Goal: Transaction & Acquisition: Purchase product/service

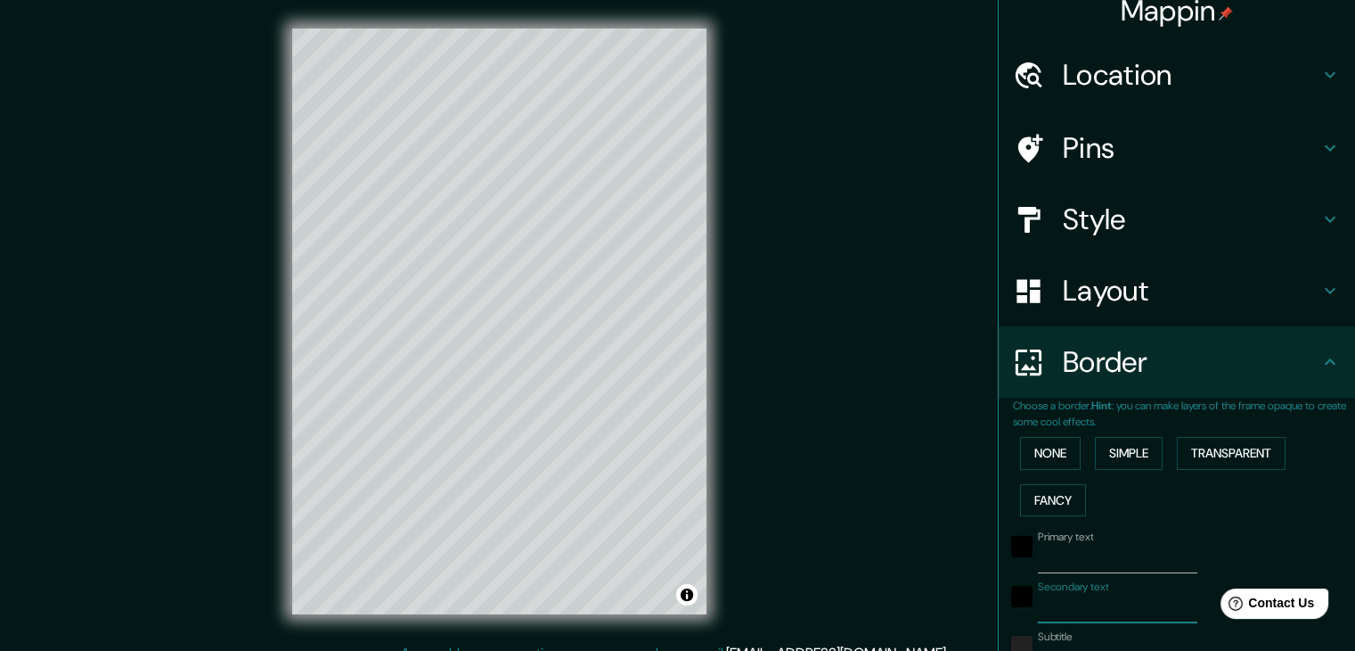
scroll to position [20, 0]
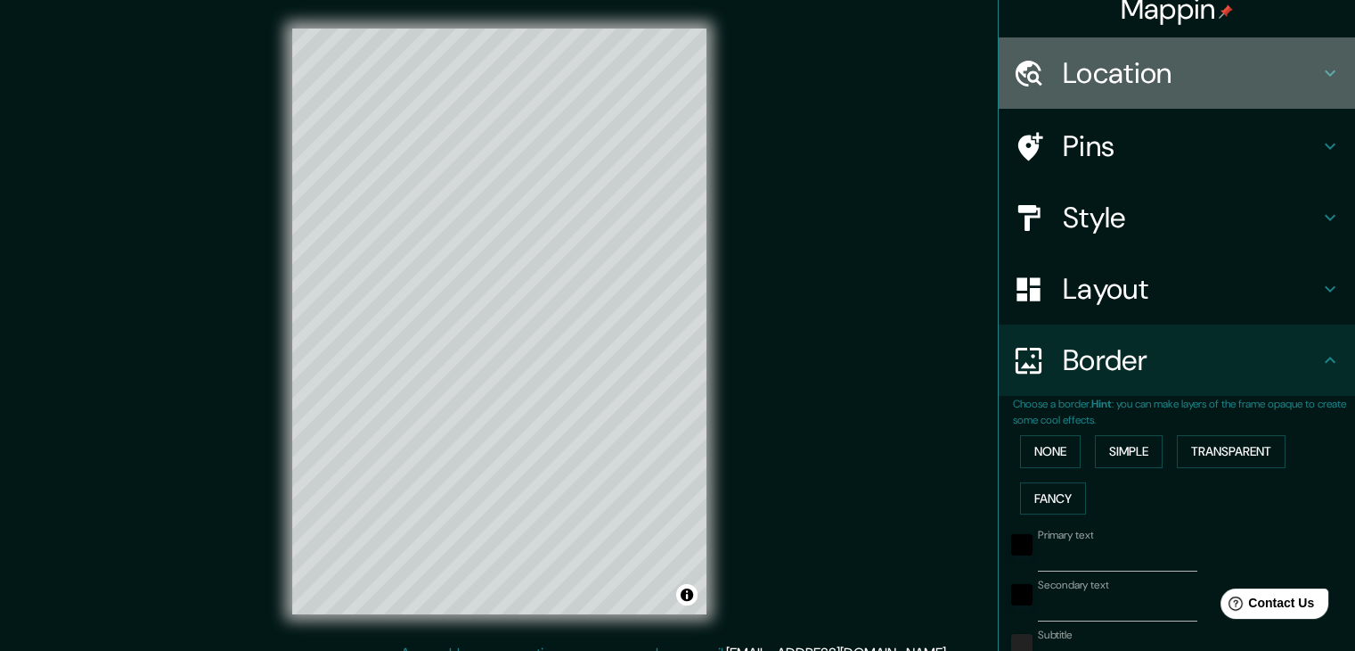
click at [1131, 77] on h4 "Location" at bounding box center [1191, 73] width 257 height 36
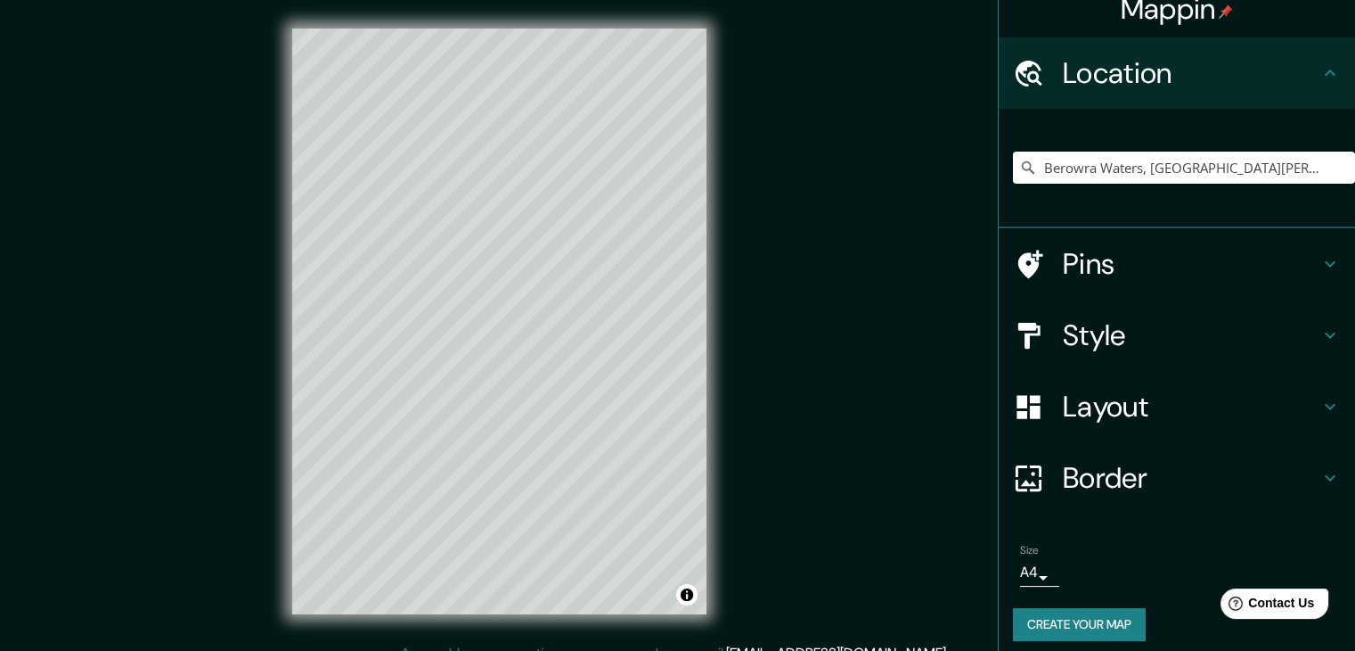
scroll to position [30, 0]
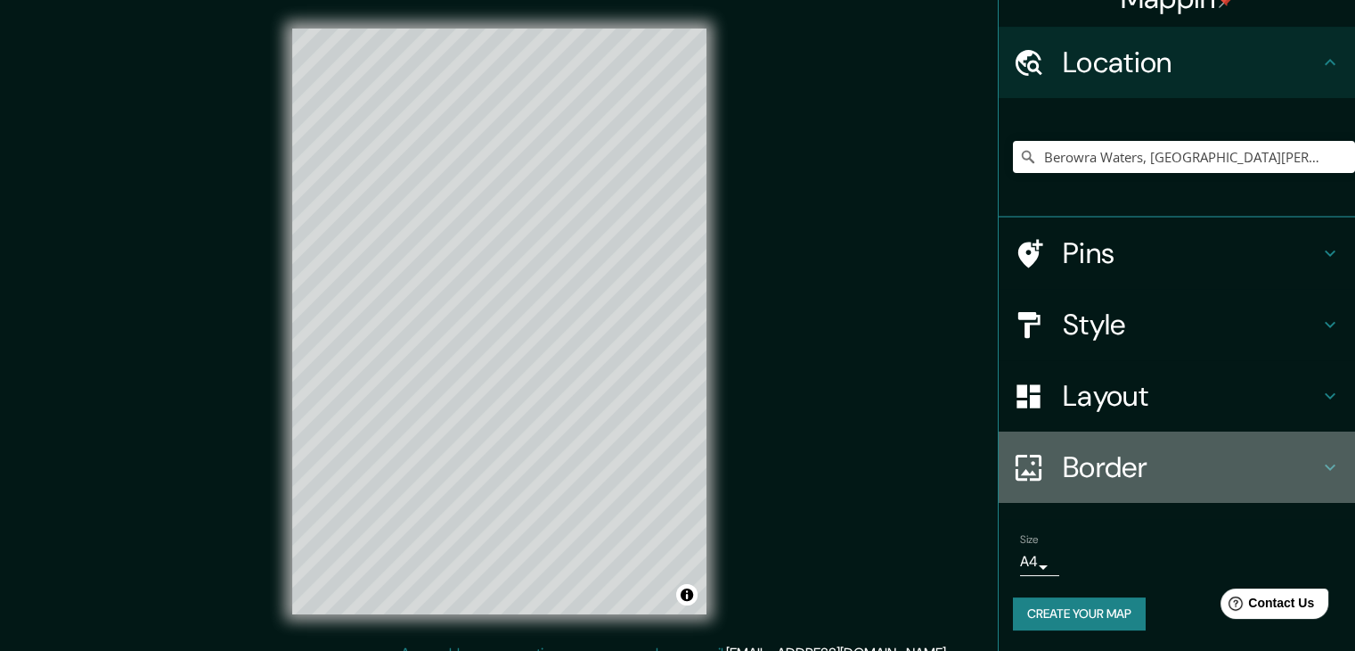
click at [1069, 475] on h4 "Border" at bounding box center [1191, 467] width 257 height 36
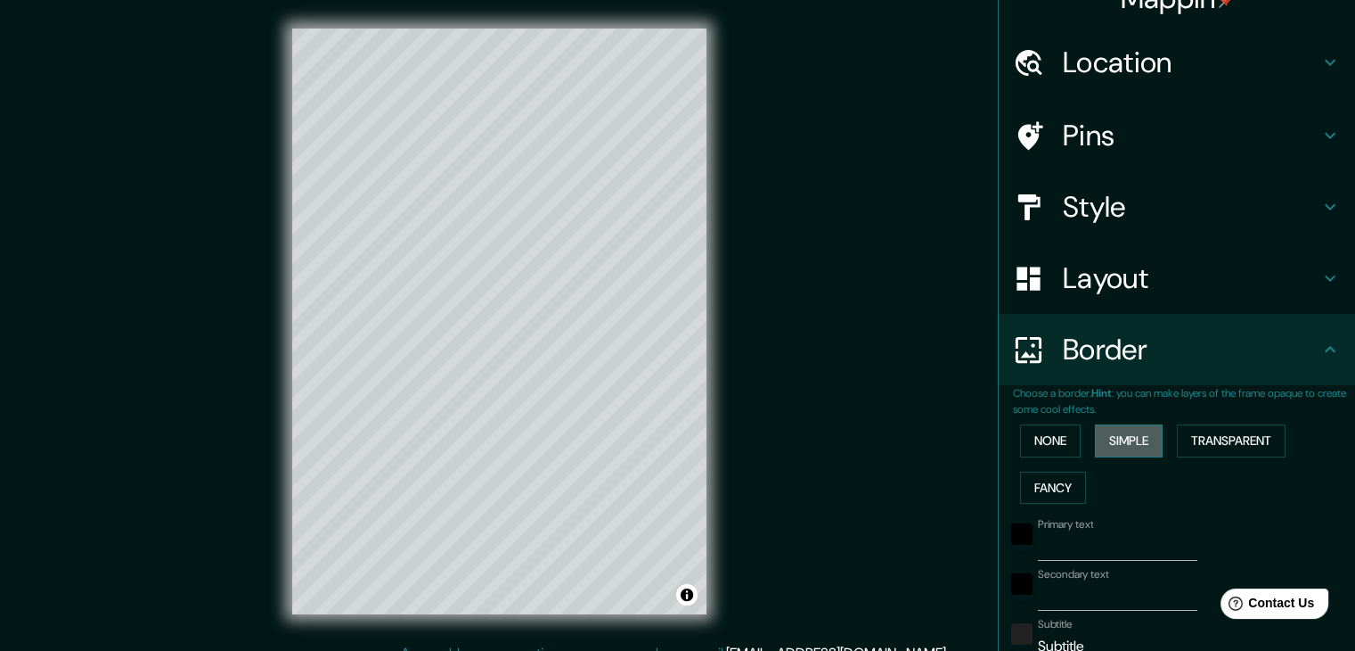
click at [1108, 442] on button "Simple" at bounding box center [1129, 440] width 68 height 33
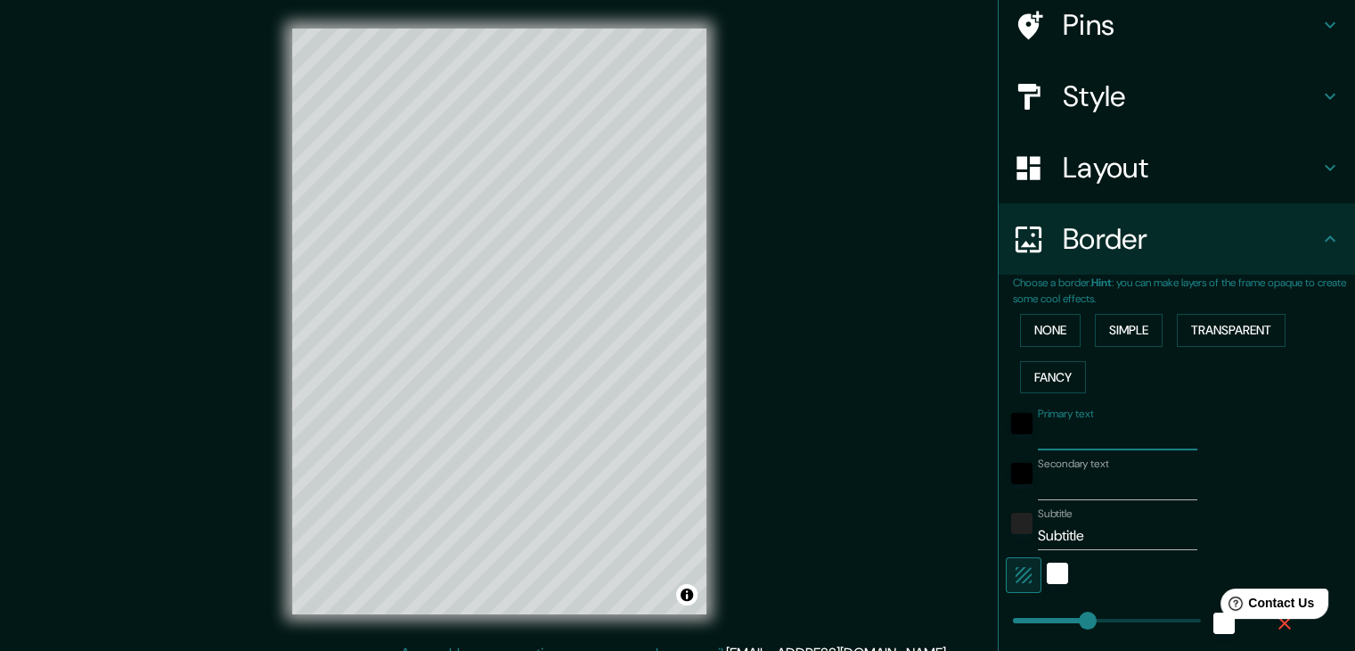
click at [1043, 435] on input "Primary text" at bounding box center [1118, 436] width 160 height 29
click at [1054, 492] on input "Secondary text" at bounding box center [1118, 485] width 160 height 29
click at [1097, 536] on input "Subtitle" at bounding box center [1118, 535] width 160 height 29
type input "S"
click at [1013, 568] on icon "button" at bounding box center [1023, 574] width 21 height 21
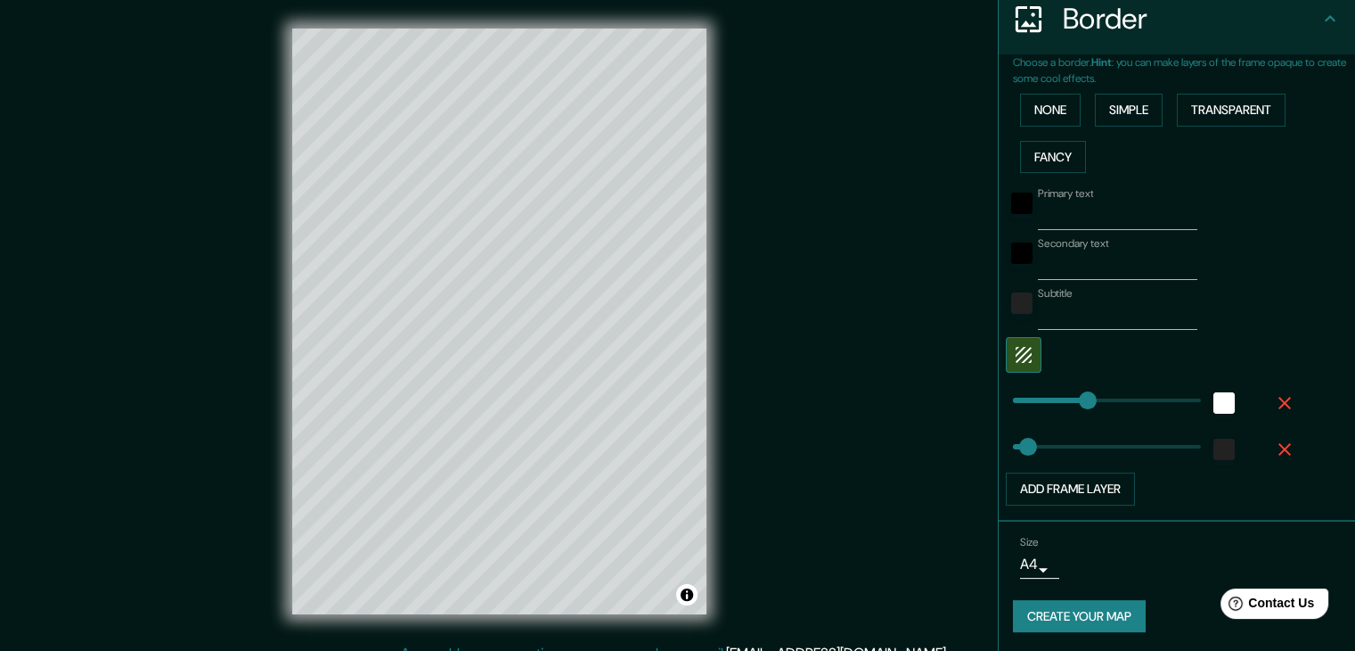
scroll to position [20, 0]
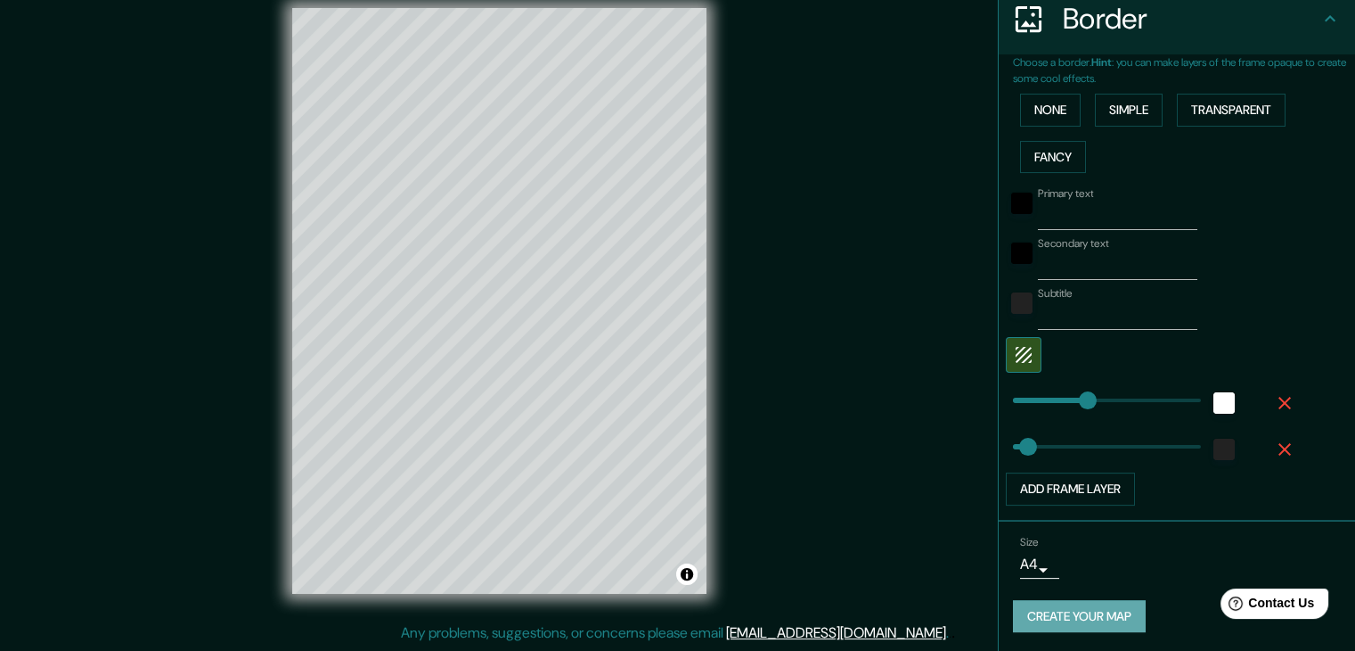
click at [1071, 618] on button "Create your map" at bounding box center [1079, 616] width 133 height 33
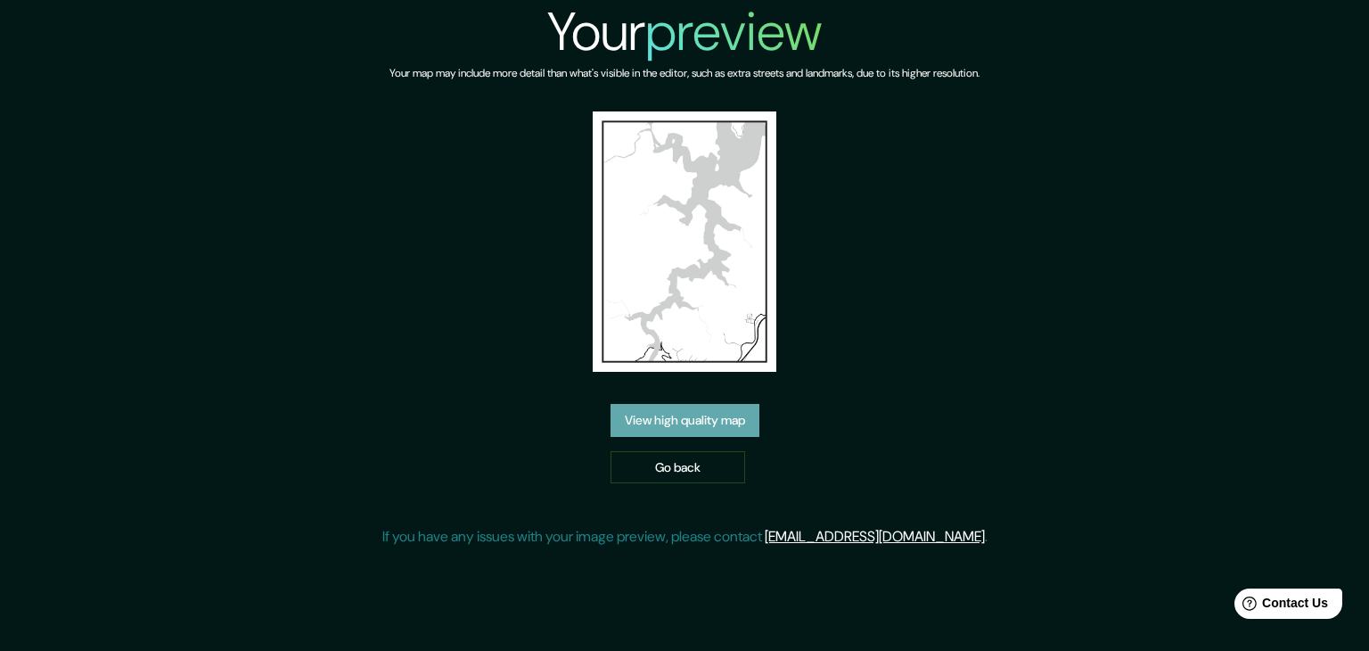
click at [706, 421] on link "View high quality map" at bounding box center [684, 420] width 149 height 33
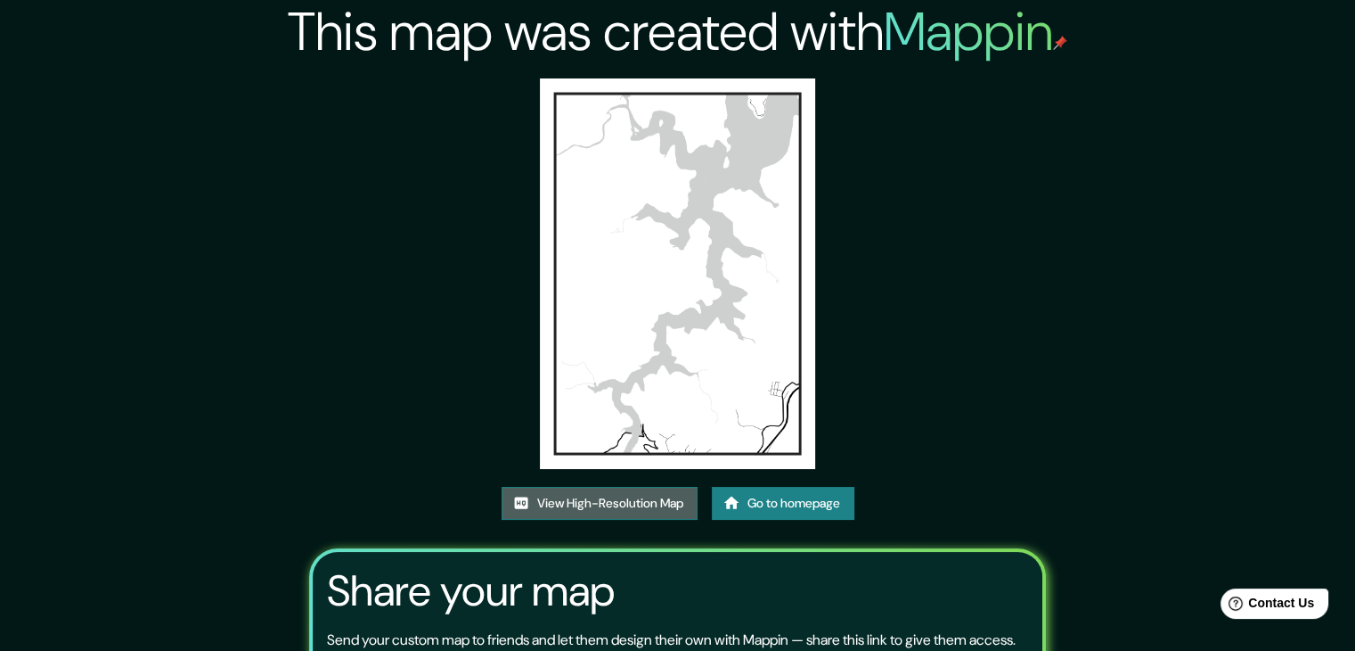
click at [645, 489] on link "View High-Resolution Map" at bounding box center [600, 503] width 196 height 33
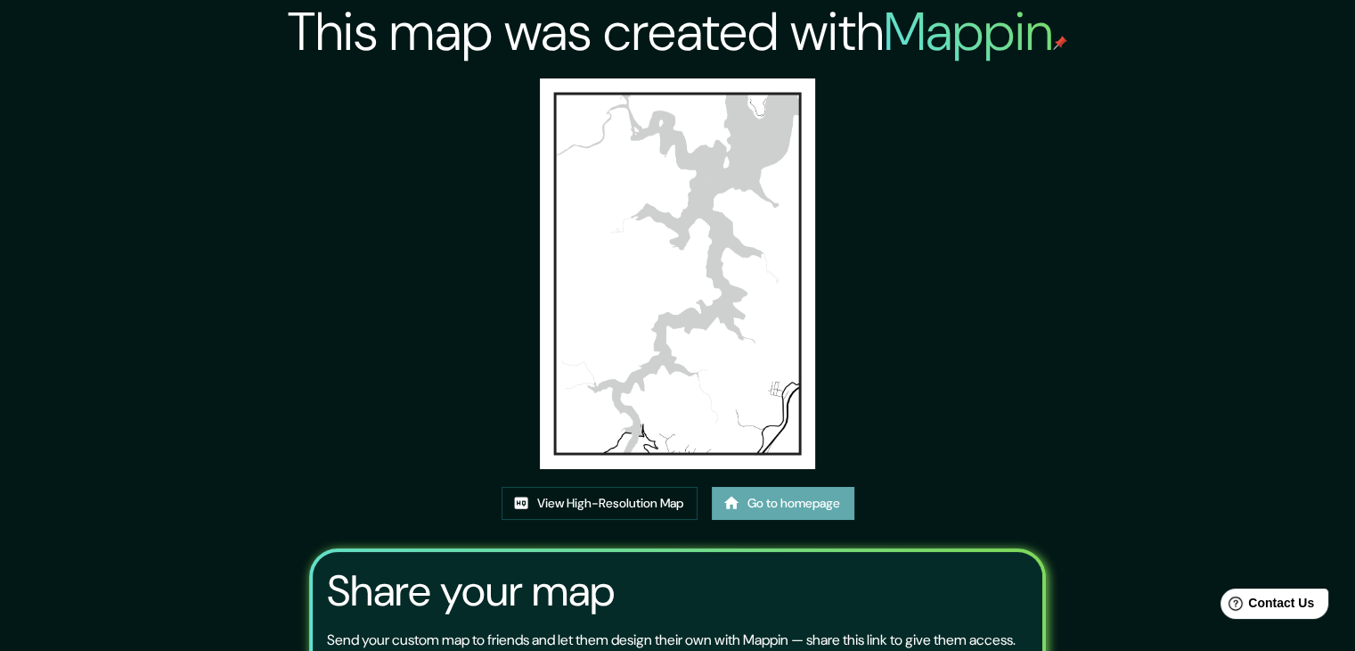
click at [794, 493] on link "Go to homepage" at bounding box center [783, 503] width 143 height 33
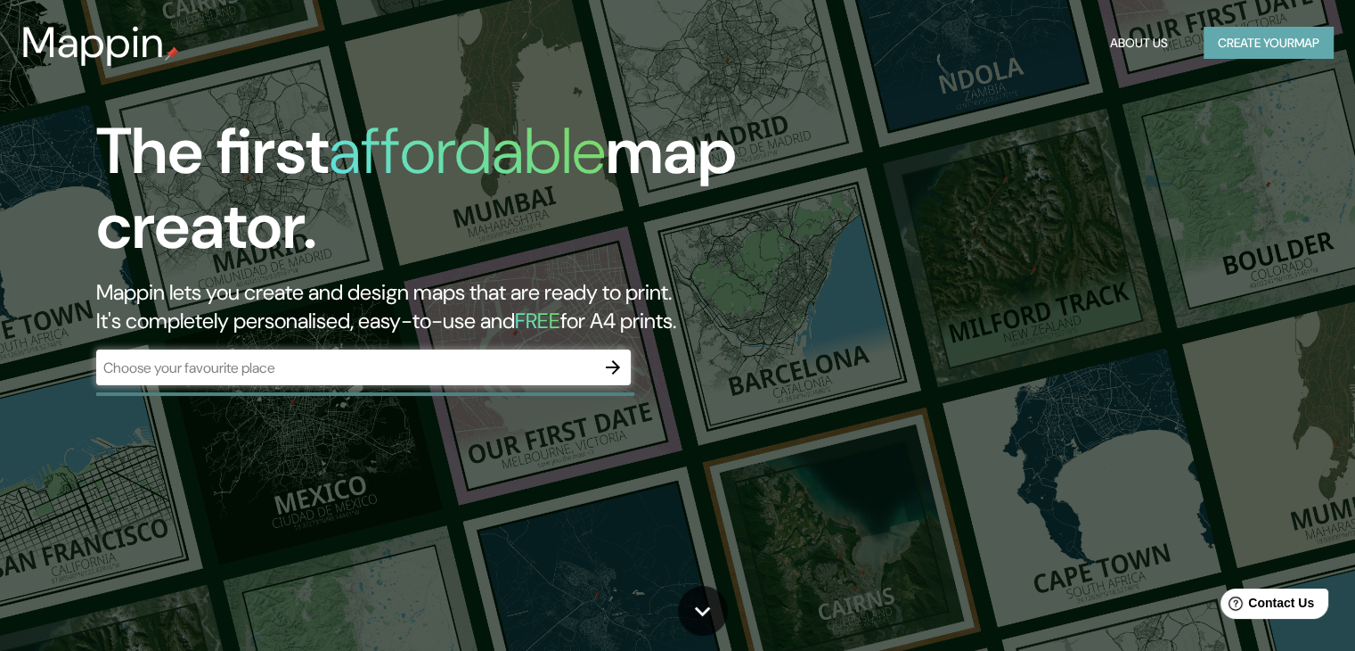
click at [1225, 38] on button "Create your map" at bounding box center [1269, 43] width 130 height 33
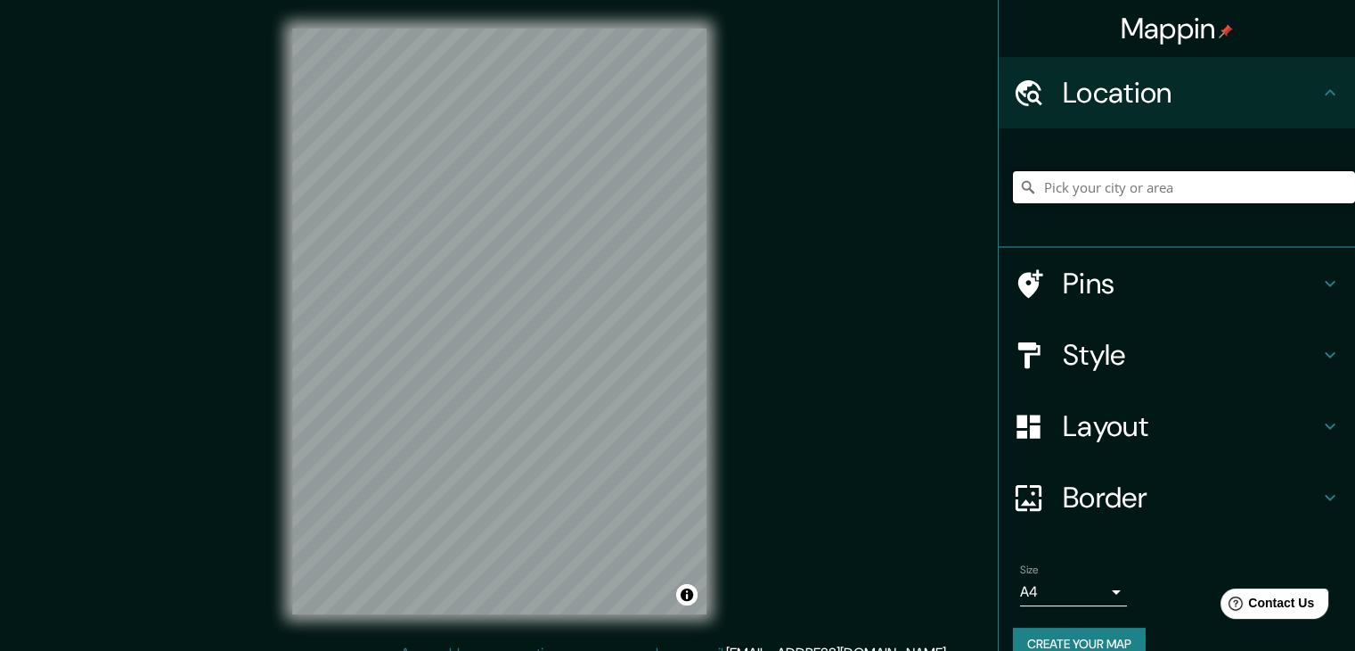
click at [1138, 186] on input "Pick your city or area" at bounding box center [1184, 187] width 342 height 32
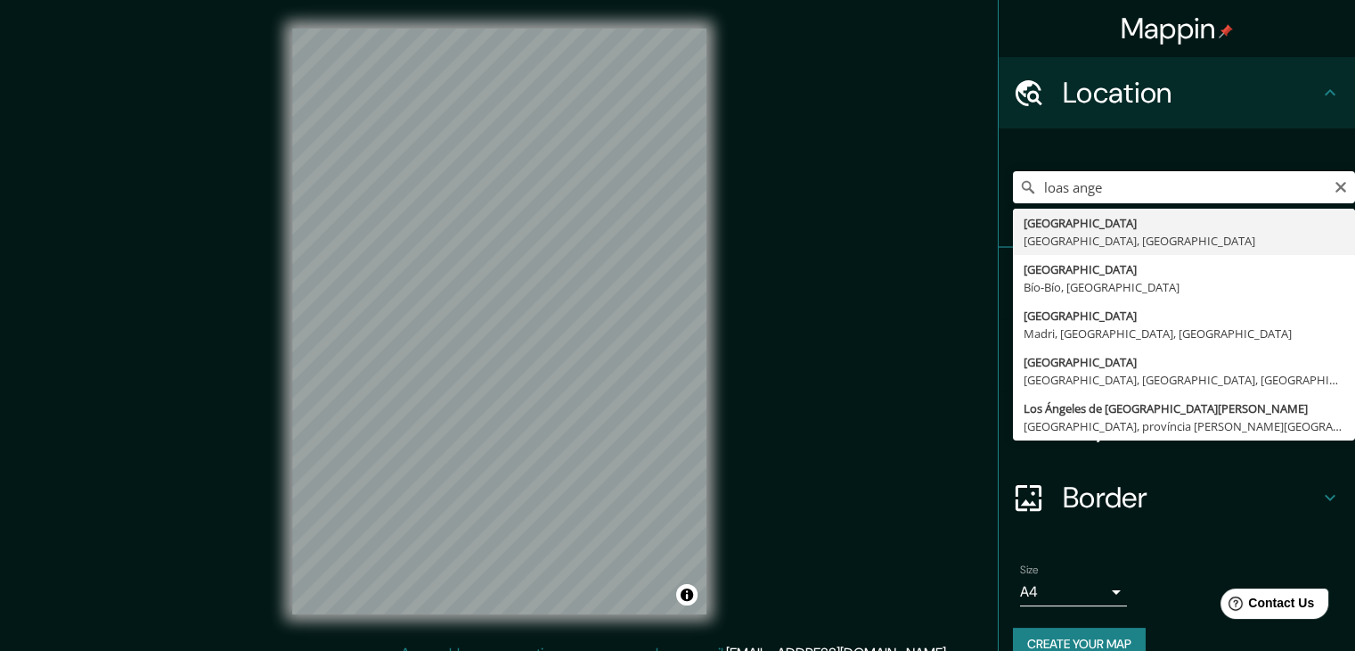
type input "Los Angeles, Califórnia, Estados Unidos"
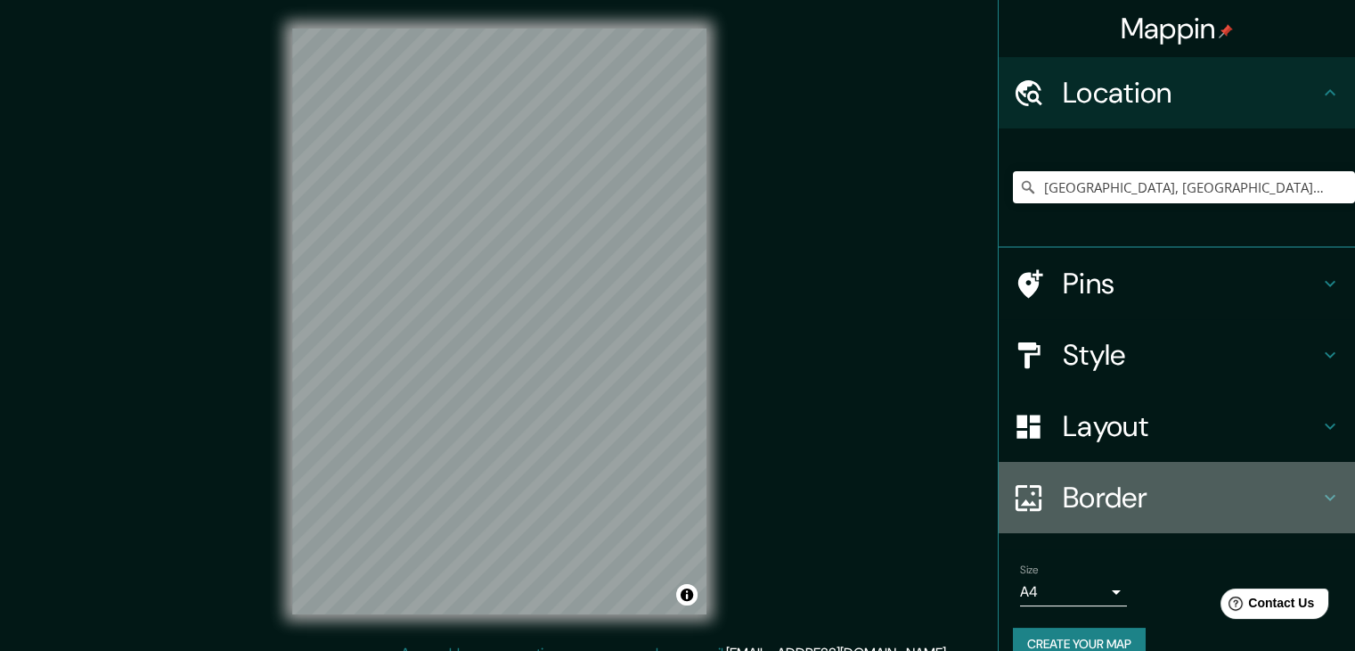
click at [1087, 497] on h4 "Border" at bounding box center [1191, 497] width 257 height 36
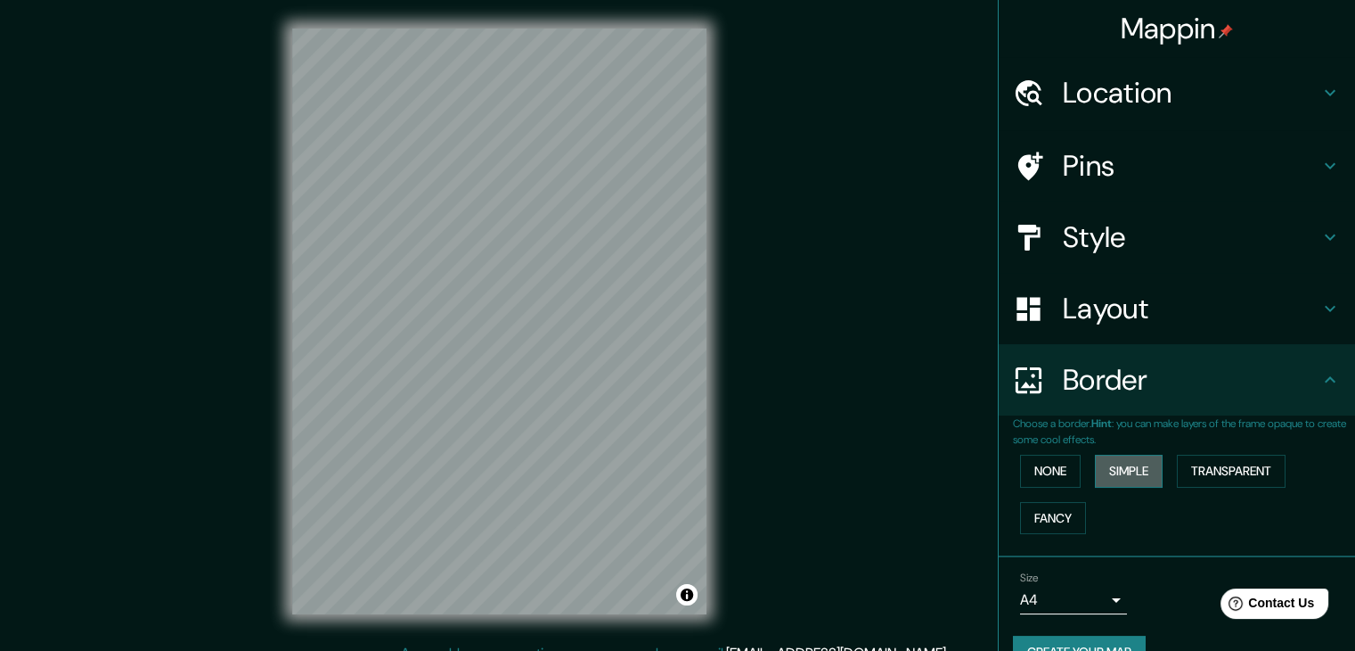
click at [1123, 476] on button "Simple" at bounding box center [1129, 470] width 68 height 33
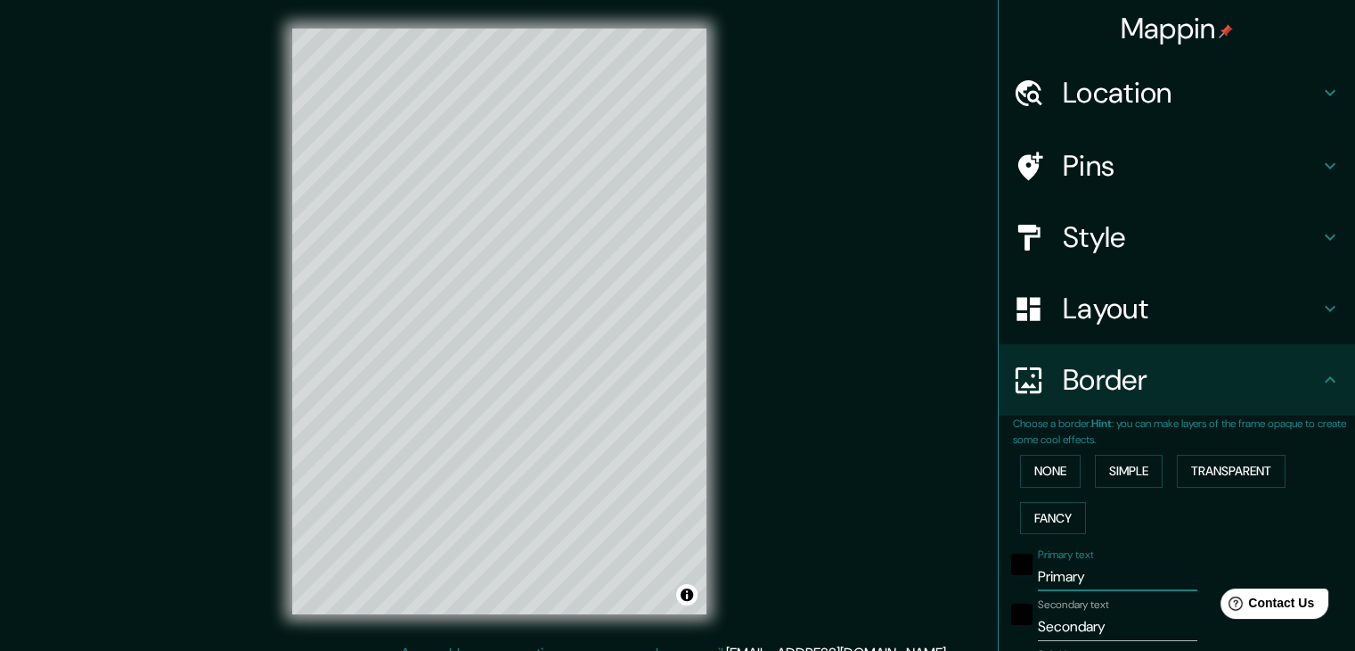
click at [1088, 584] on input "Primary" at bounding box center [1118, 576] width 160 height 29
type input "Primar"
type input "37"
type input "Prima"
type input "37"
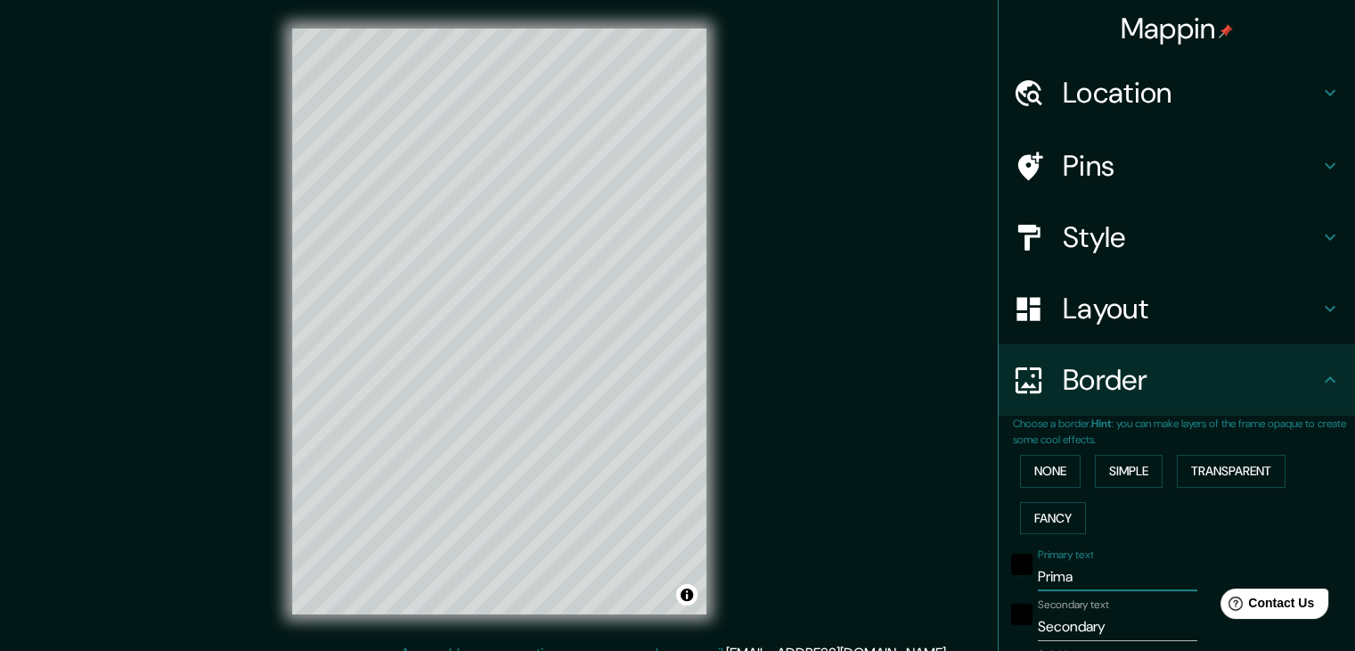
type input "Prim"
type input "37"
type input "Pri"
type input "37"
type input "Pr"
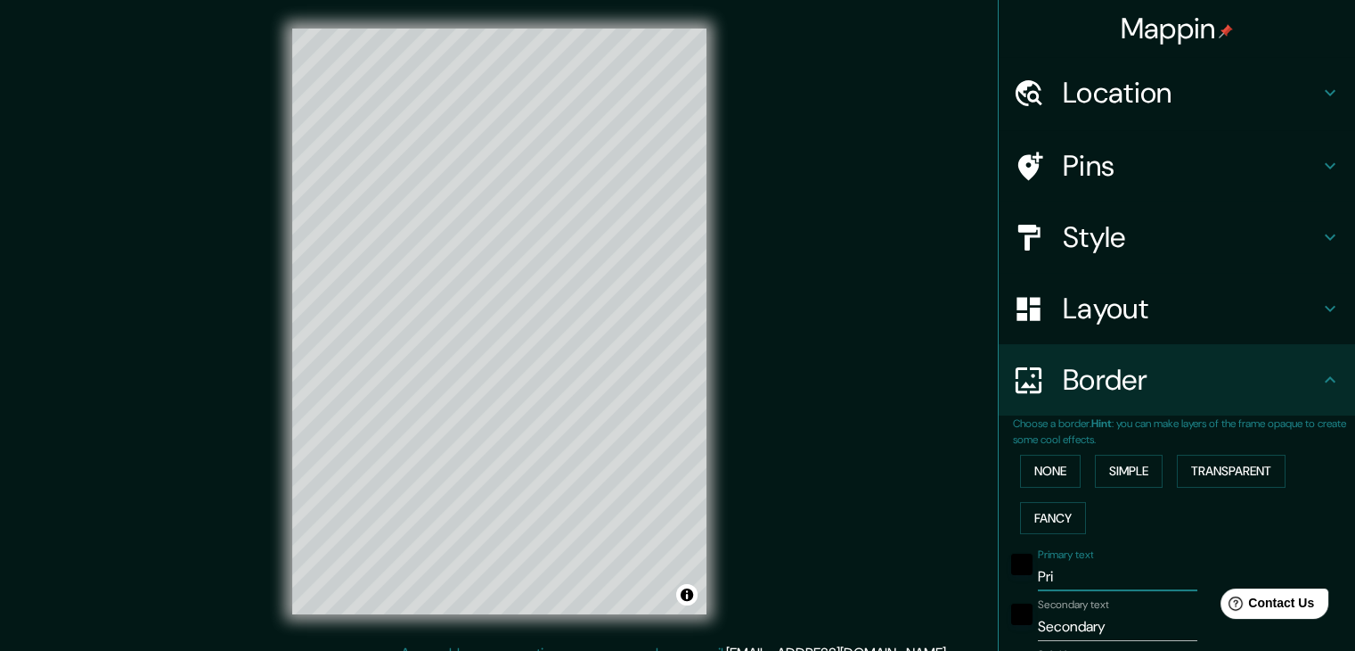
type input "37"
type input "P"
type input "37"
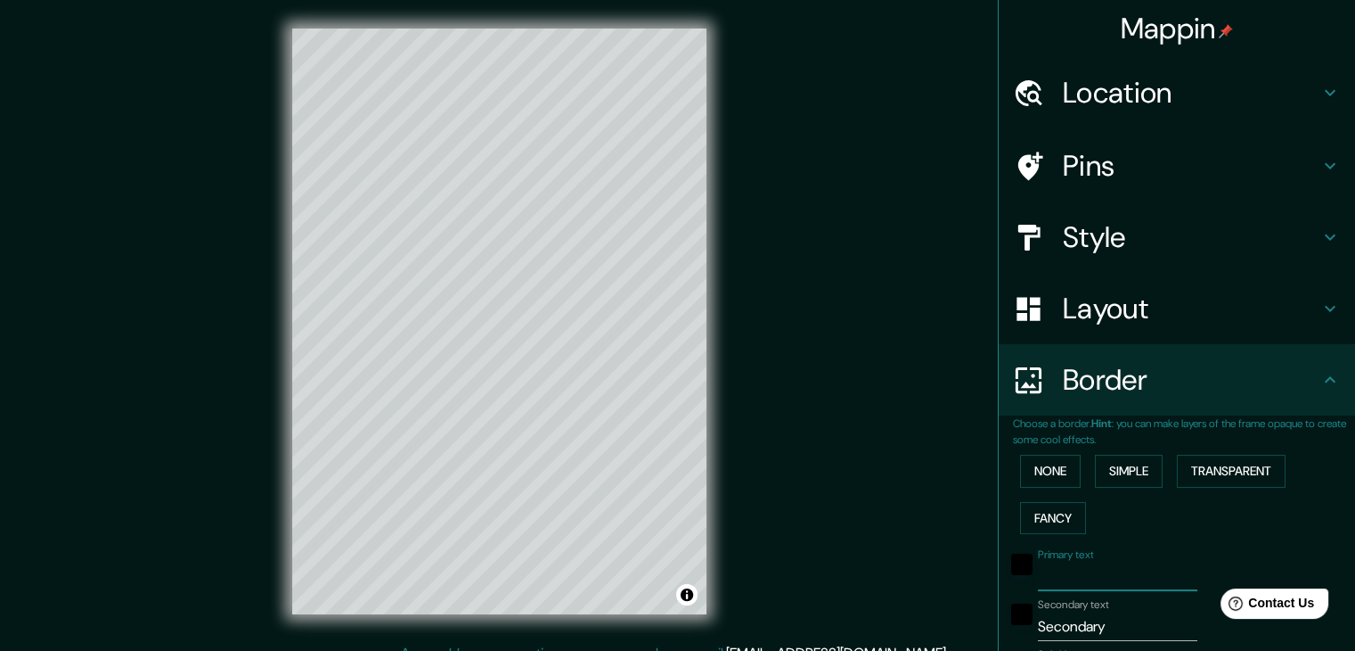
type input "37"
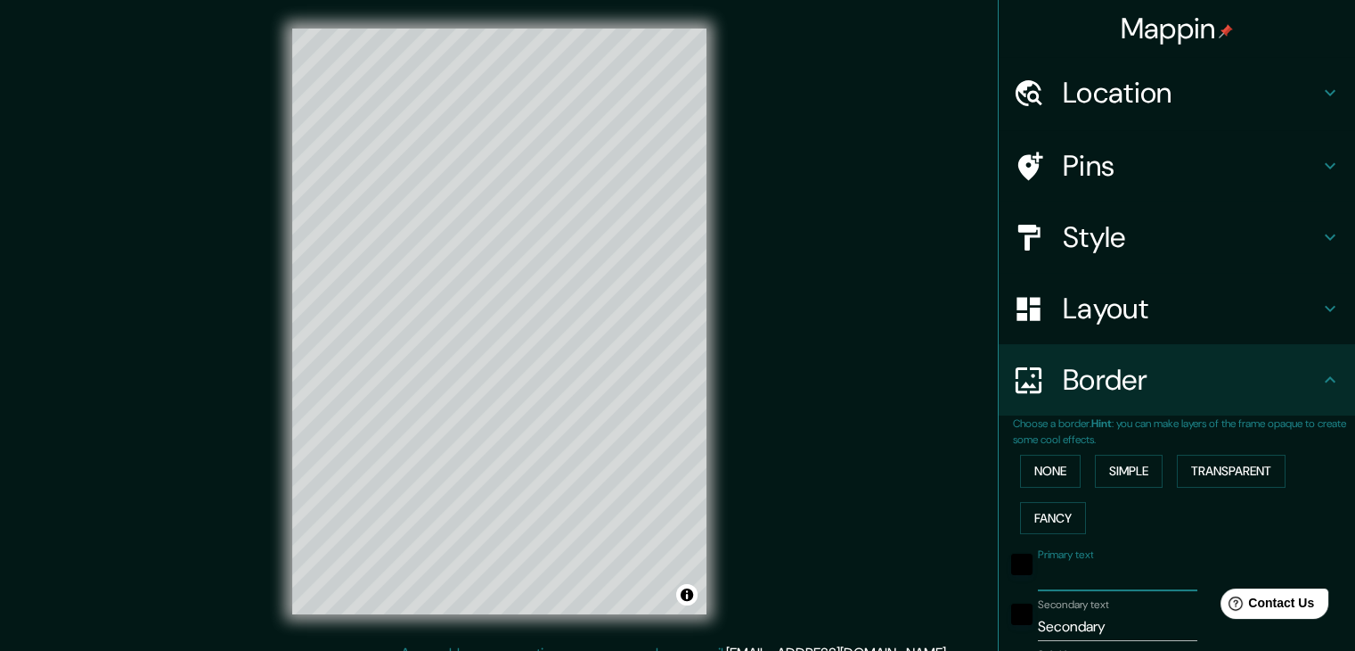
type input "37"
click at [1105, 620] on input "Secondary" at bounding box center [1118, 626] width 160 height 29
type input "Secondar"
type input "37"
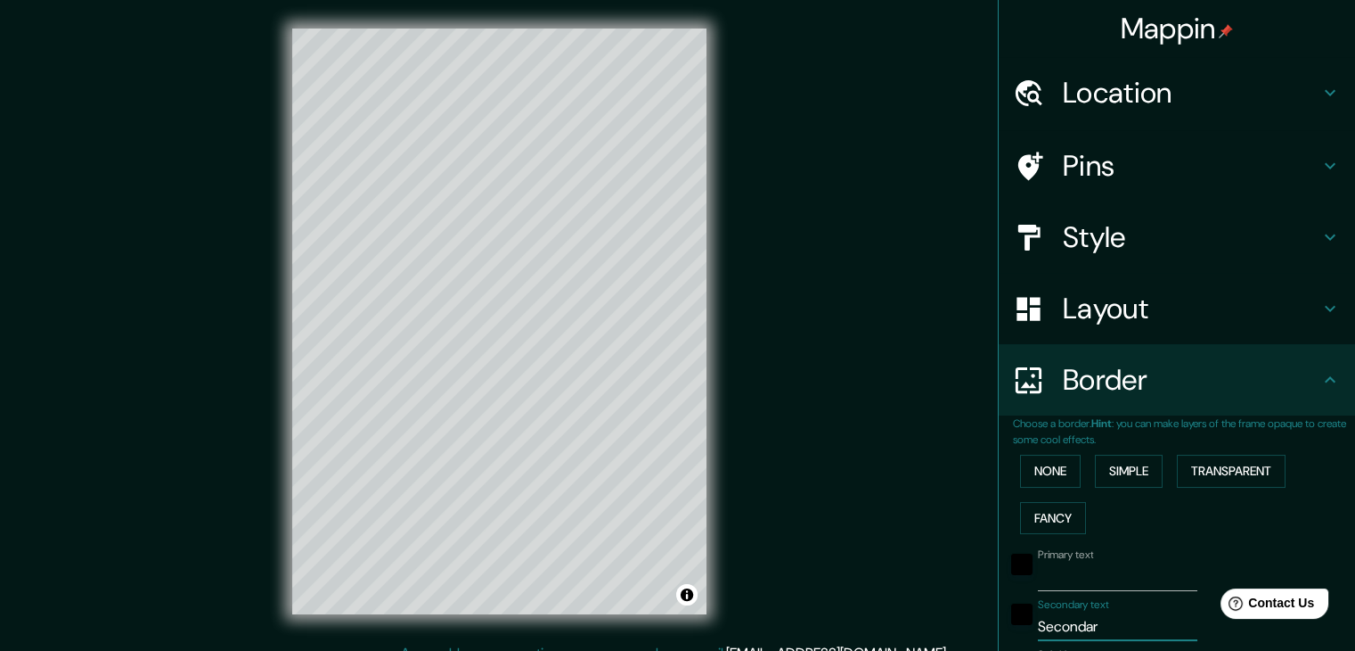
type input "Seconda"
type input "37"
type input "Second"
type input "37"
type input "Secon"
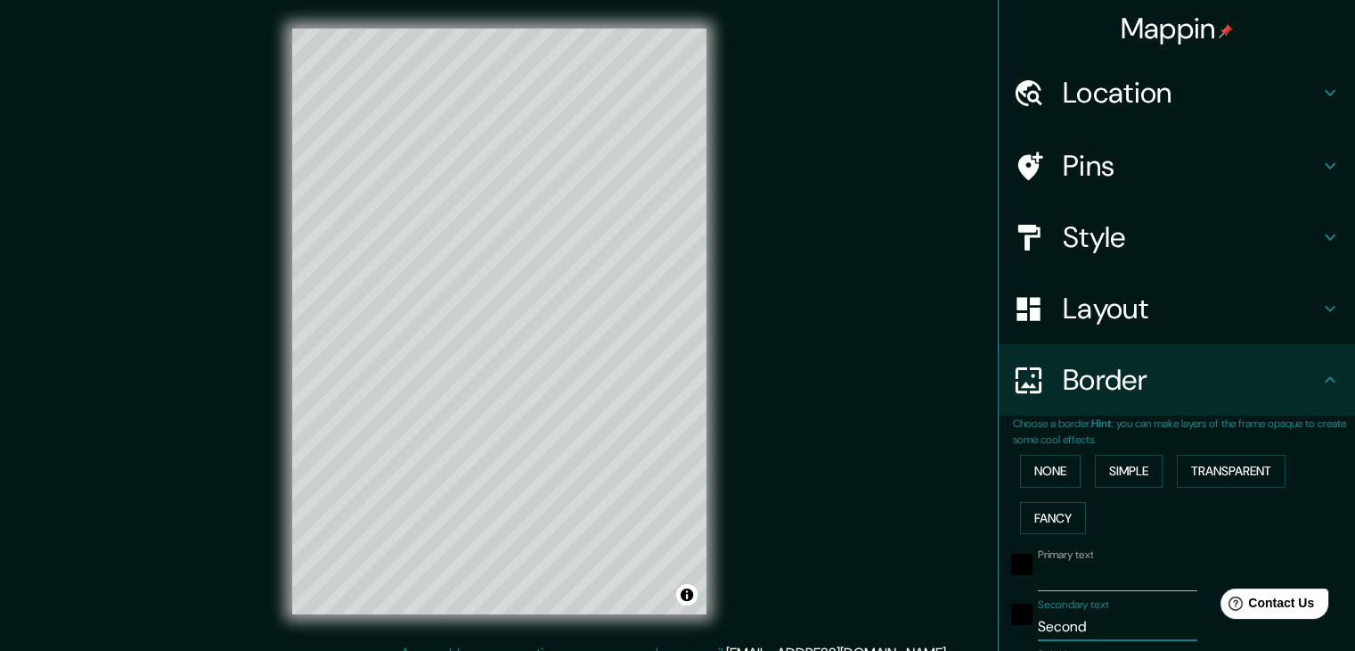
type input "37"
type input "Seco"
type input "37"
type input "Sec"
type input "37"
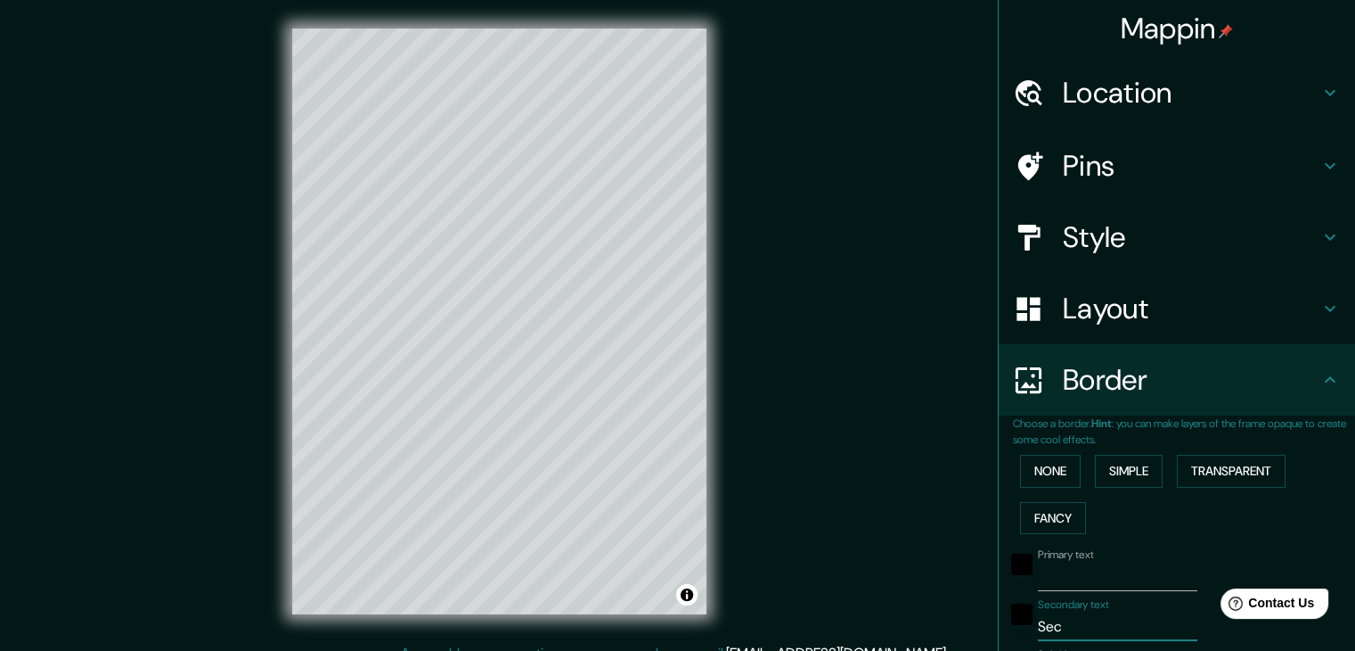
type input "Se"
type input "37"
type input "S"
type input "37"
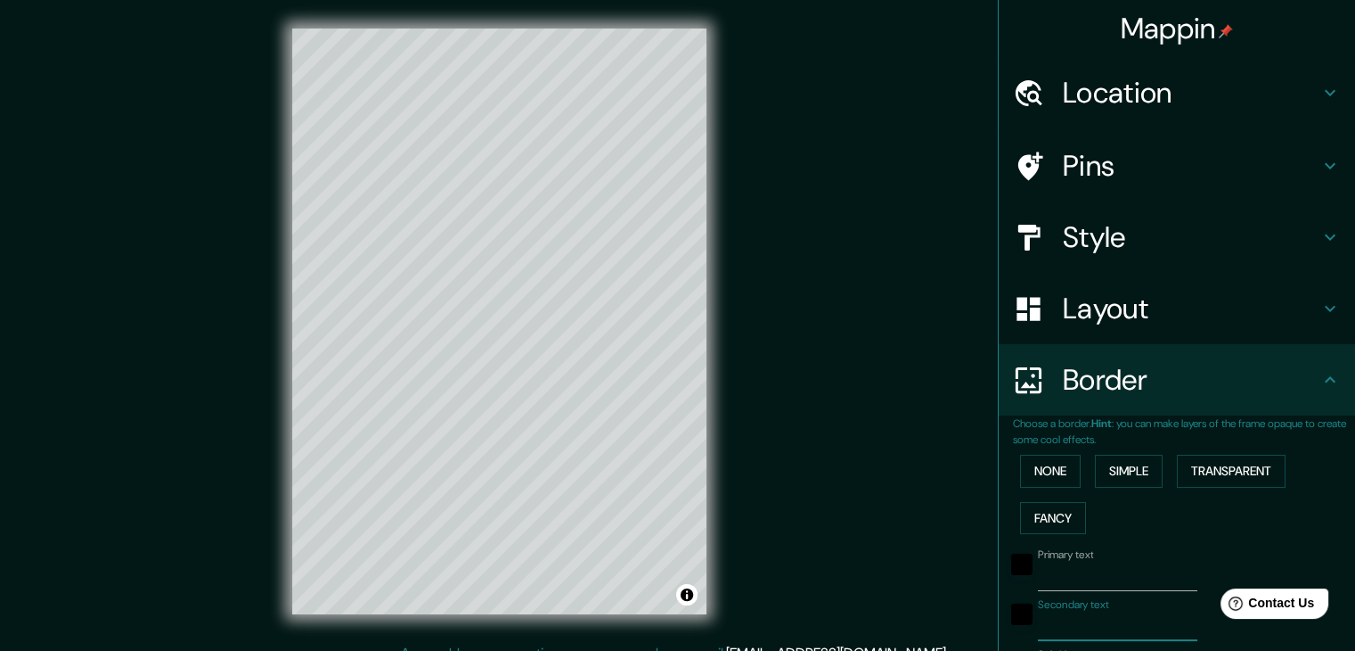
type input "37"
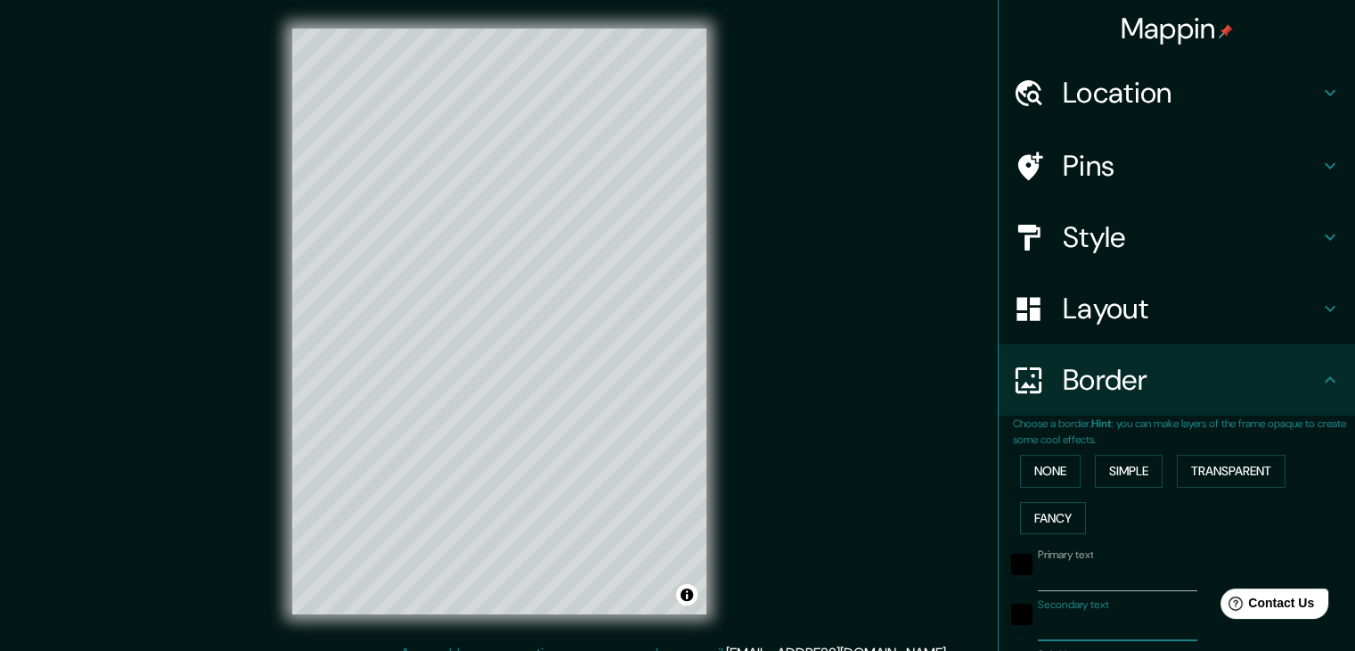
type input "37"
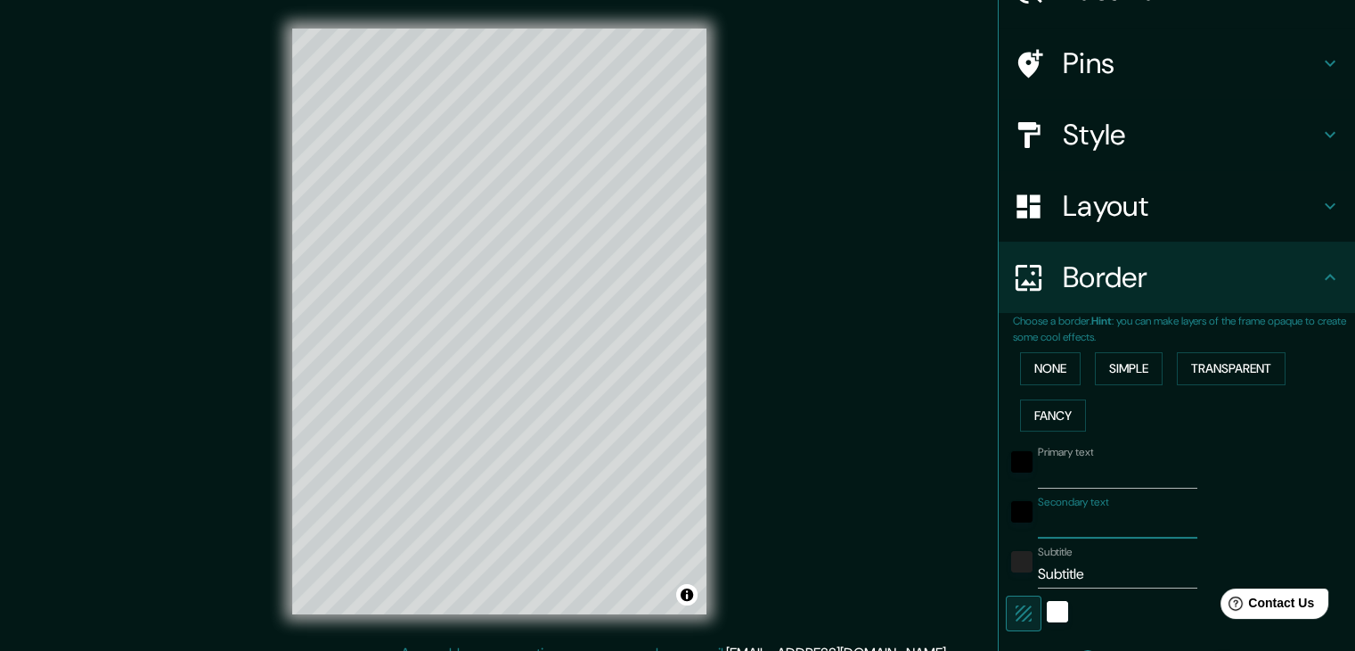
scroll to position [125, 0]
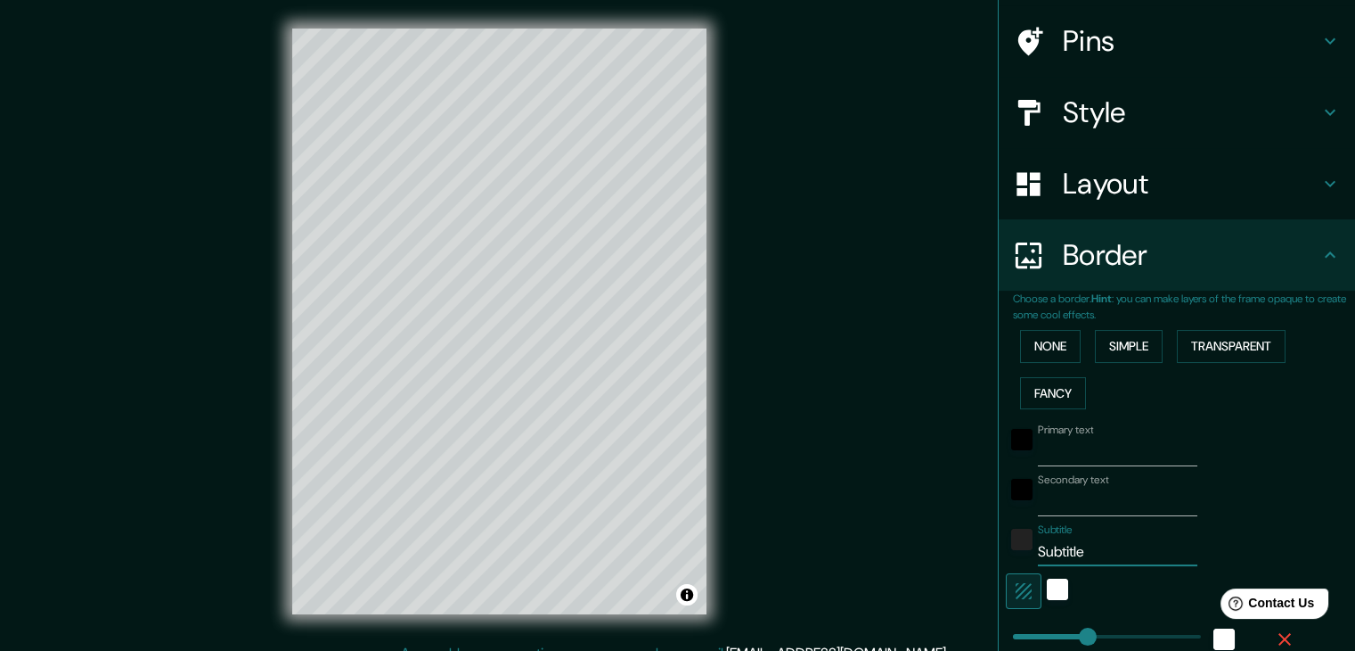
click at [1087, 546] on input "Subtitle" at bounding box center [1118, 551] width 160 height 29
type input "Subtitl"
type input "37"
type input "Subtit"
type input "37"
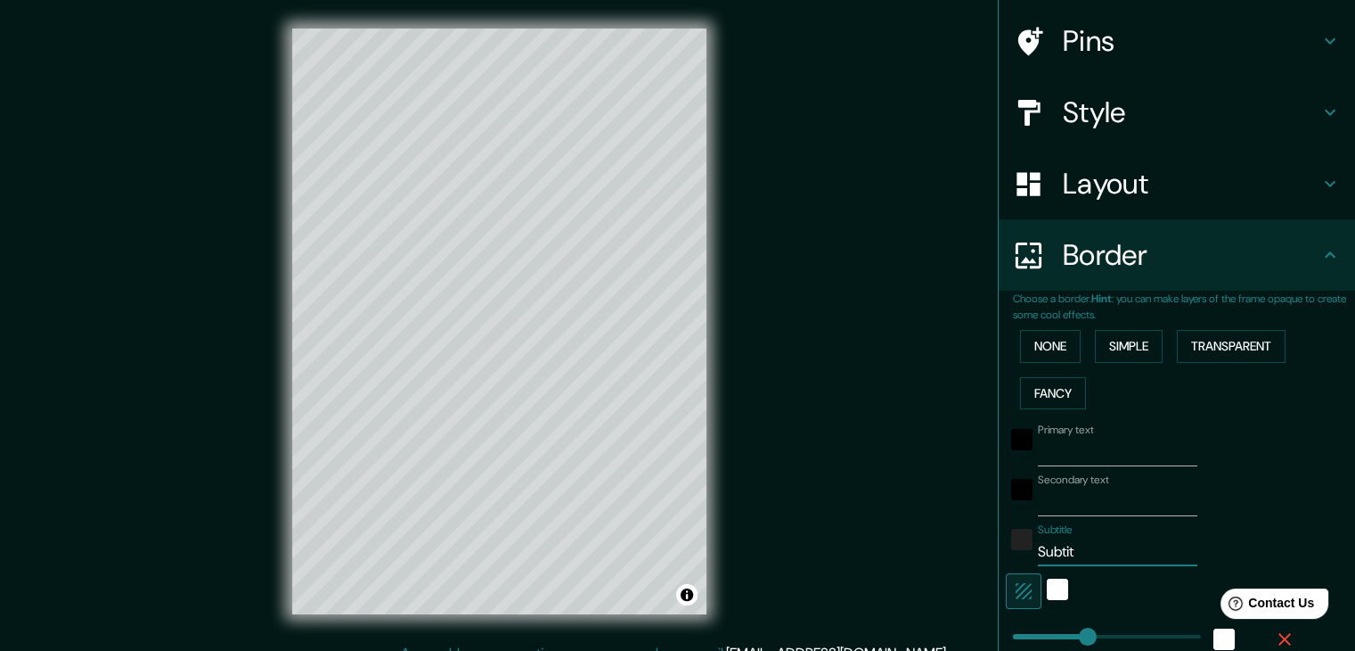
type input "Subti"
type input "37"
type input "Subt"
type input "37"
type input "Sub"
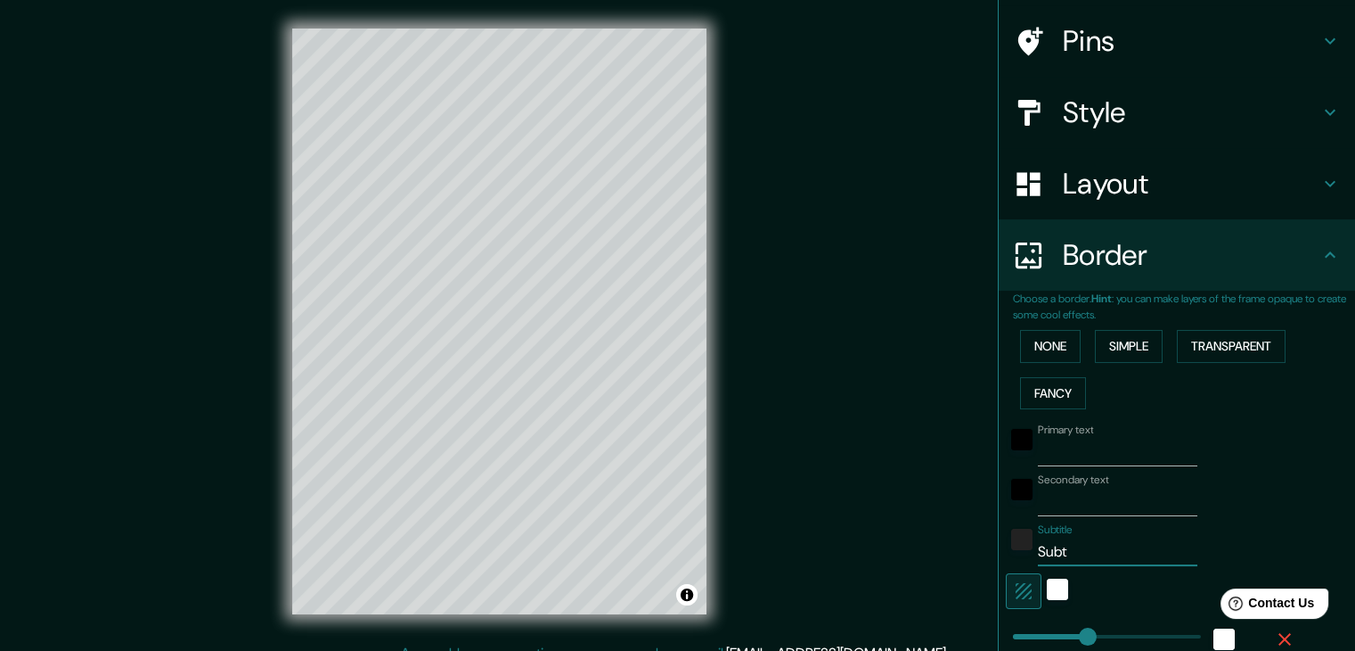
type input "37"
type input "Su"
type input "37"
type input "S"
type input "37"
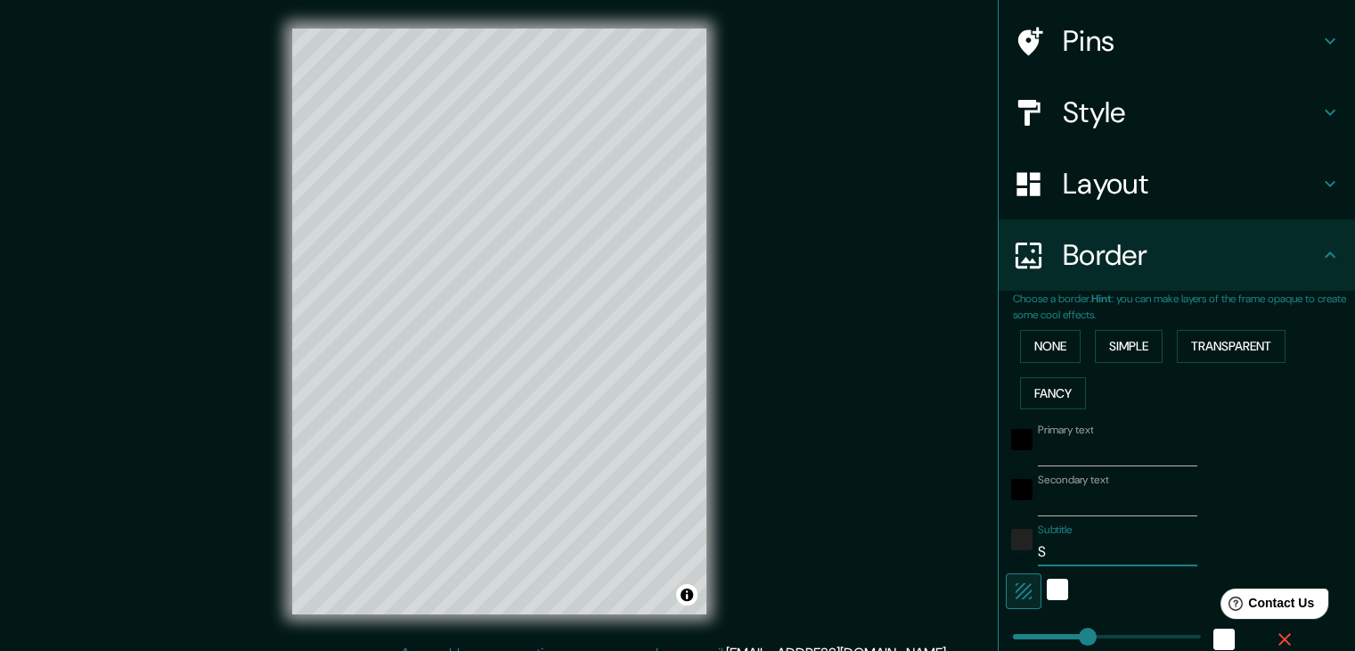
type input "37"
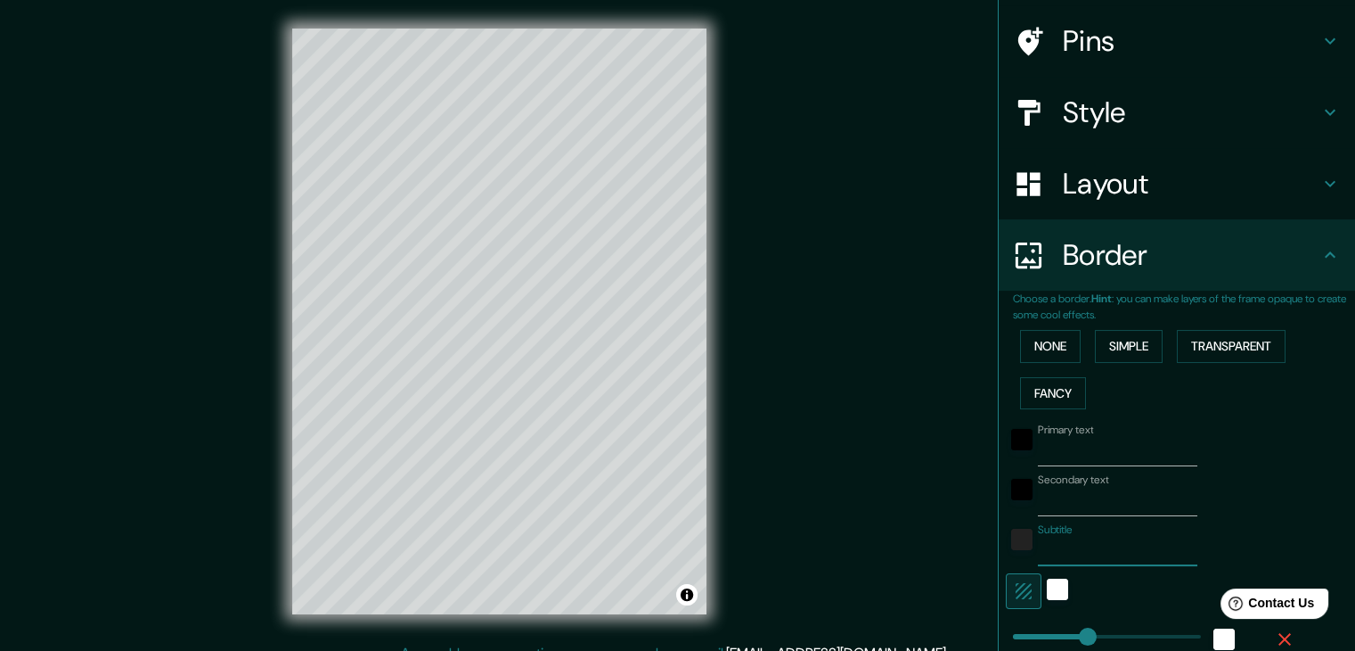
type input "37"
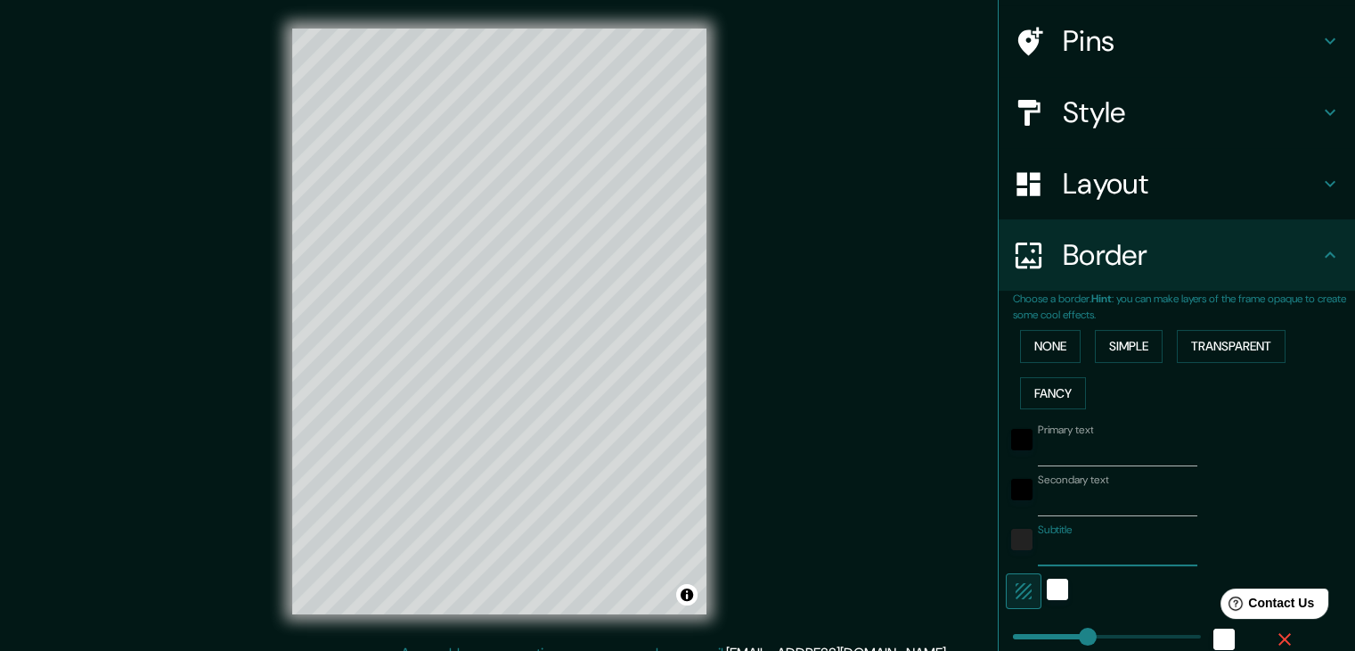
type input "37"
click at [1010, 577] on button "button" at bounding box center [1024, 591] width 36 height 36
type input "37"
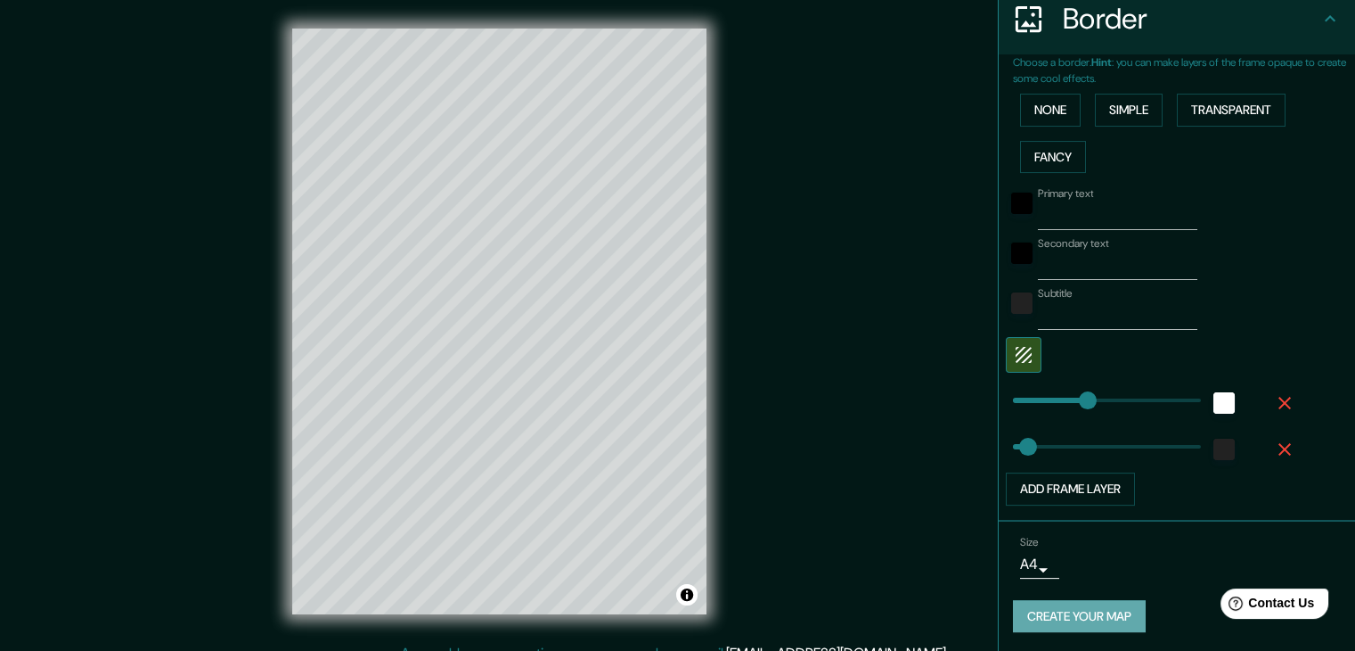
click at [1044, 619] on button "Create your map" at bounding box center [1079, 616] width 133 height 33
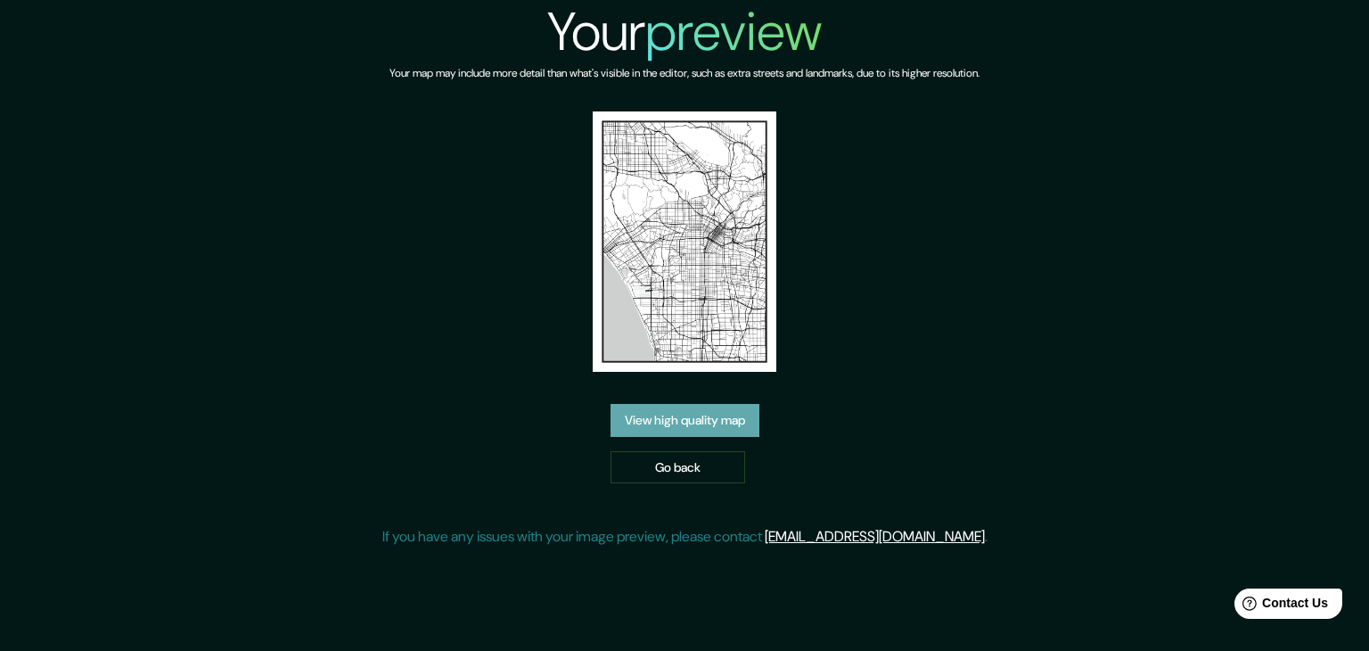
click at [681, 421] on link "View high quality map" at bounding box center [684, 420] width 149 height 33
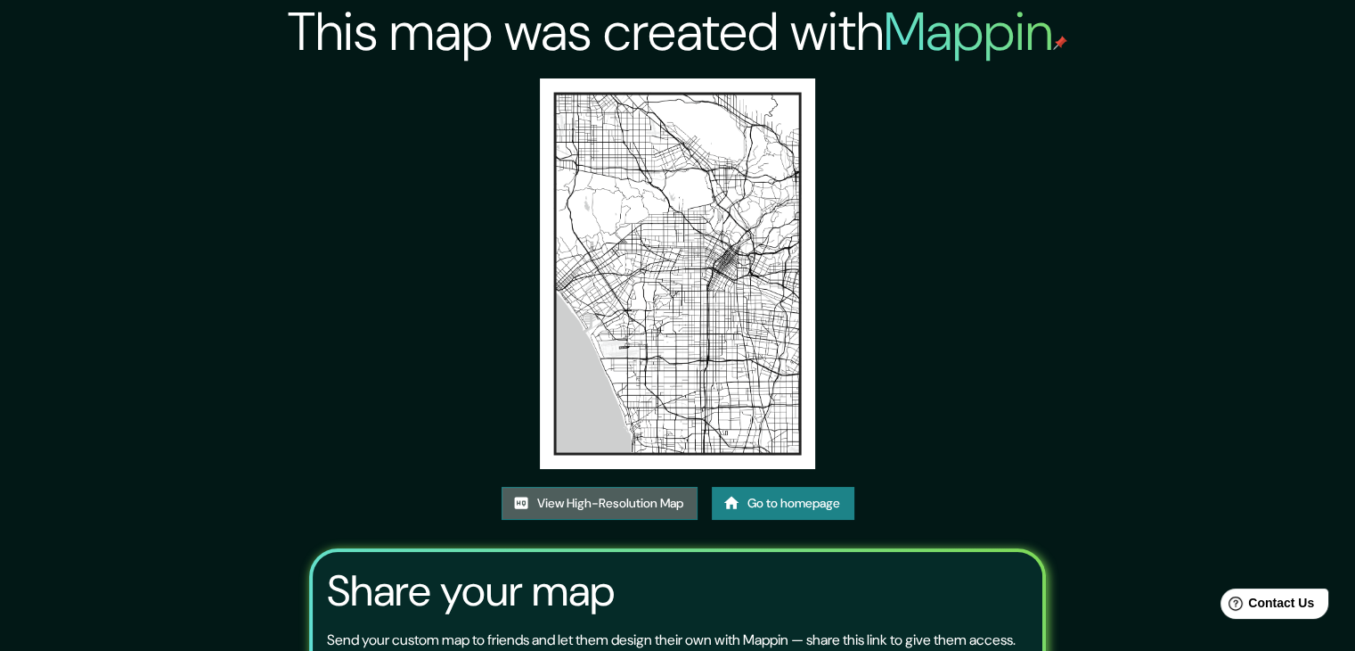
click at [634, 508] on link "View High-Resolution Map" at bounding box center [600, 503] width 196 height 33
click at [652, 494] on link "View High-Resolution Map" at bounding box center [600, 503] width 196 height 33
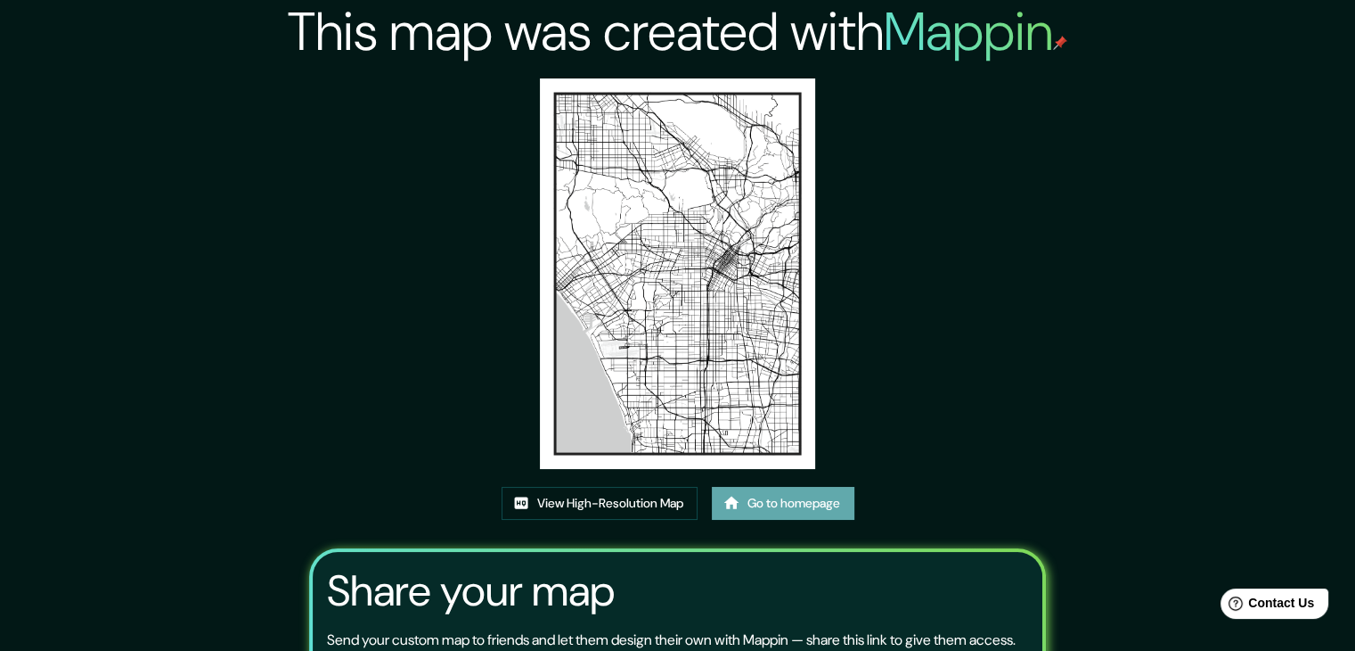
click at [763, 496] on link "Go to homepage" at bounding box center [783, 503] width 143 height 33
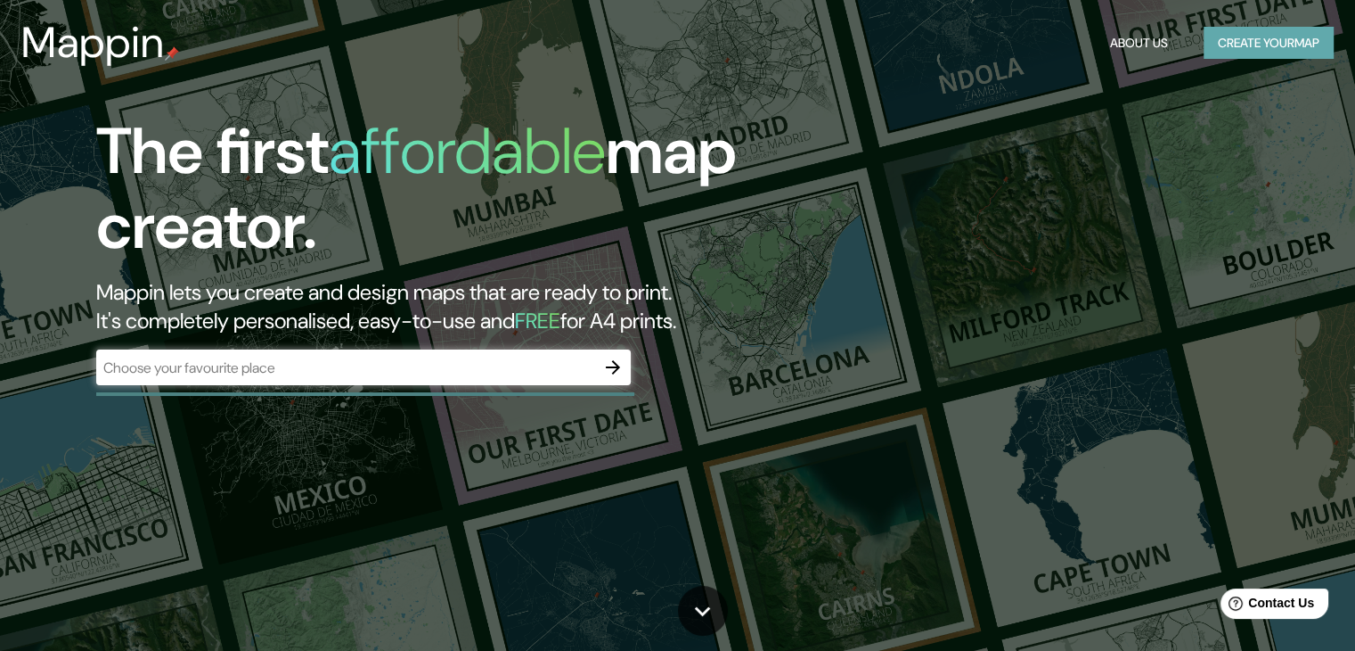
click at [1223, 46] on button "Create your map" at bounding box center [1269, 43] width 130 height 33
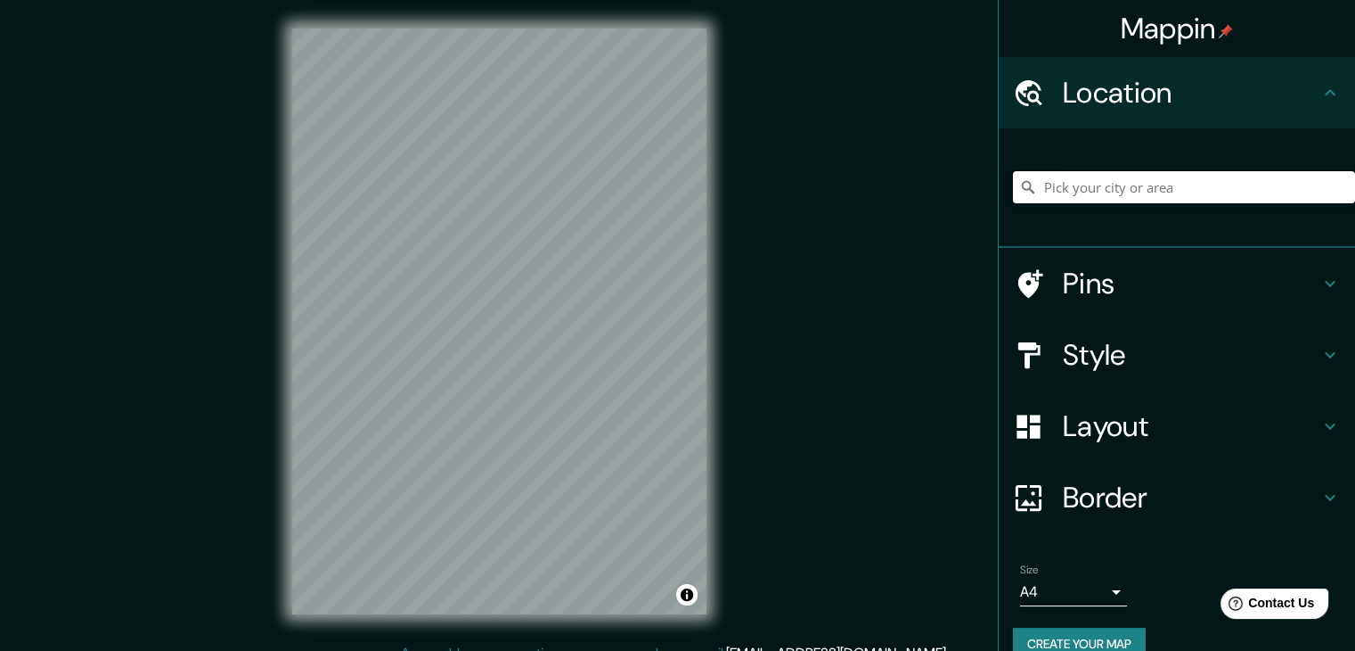
click at [1109, 183] on input "Pick your city or area" at bounding box center [1184, 187] width 342 height 32
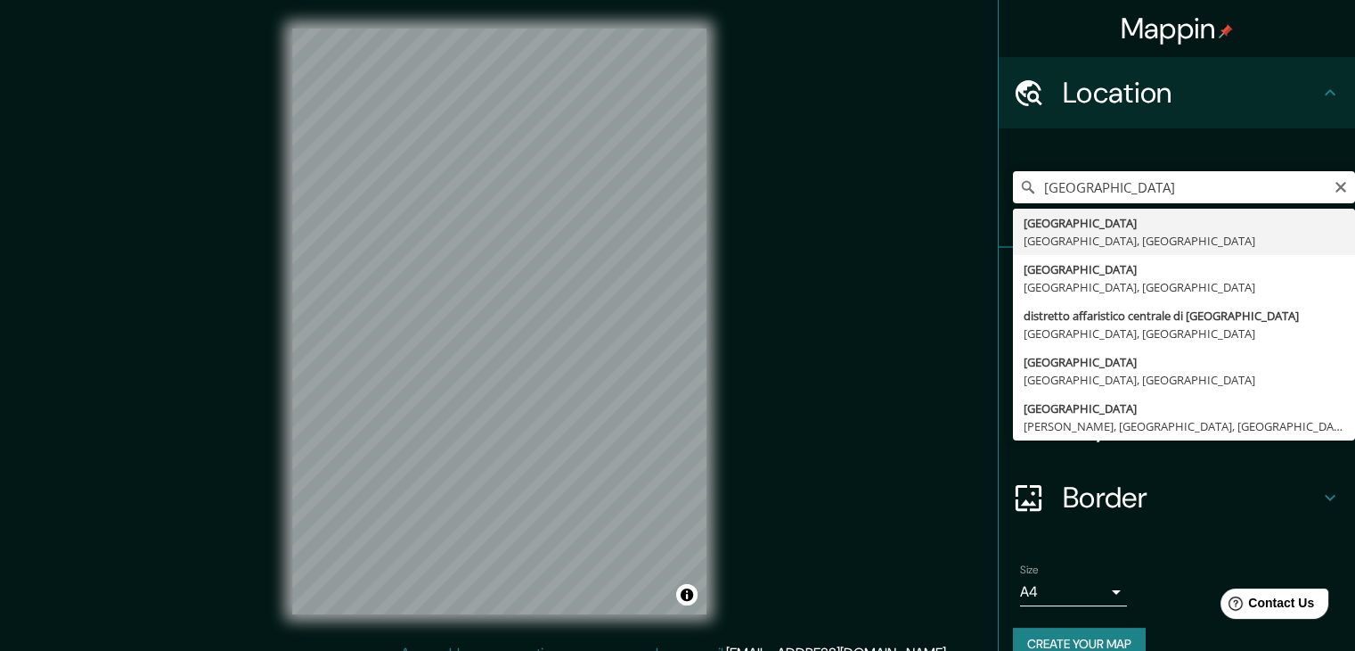
type input "Brisbane, Queensland, Austrália"
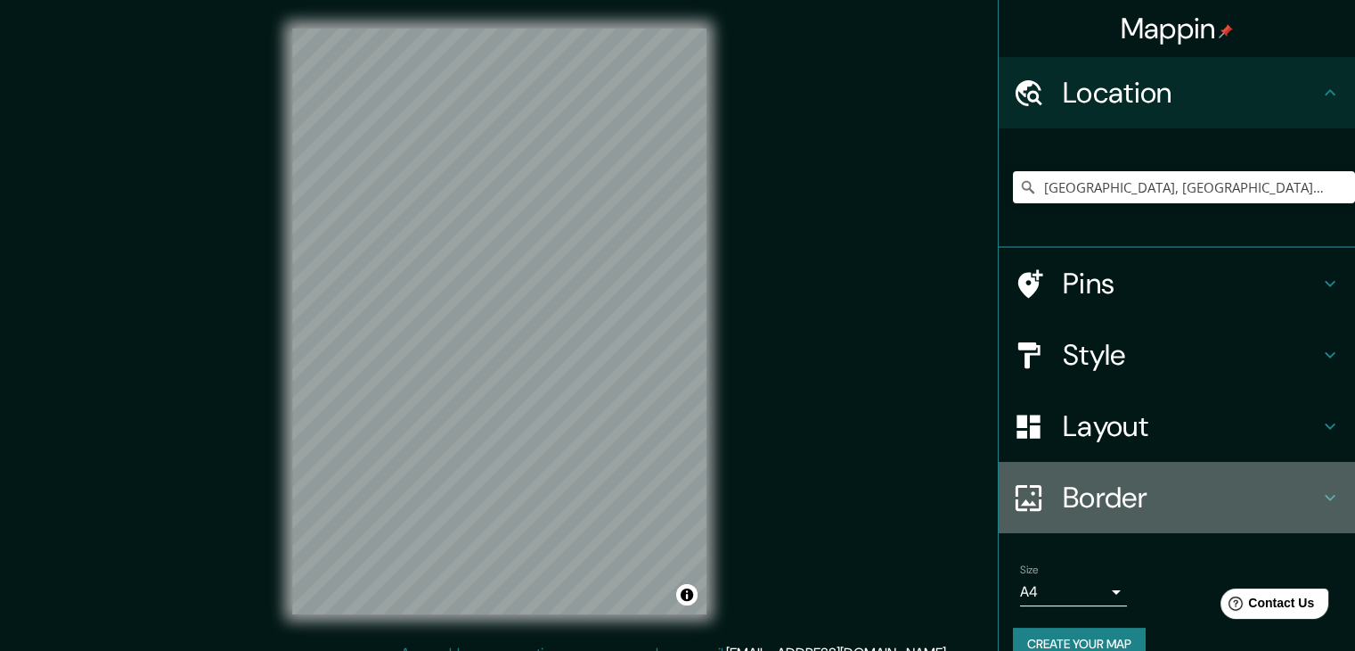
click at [1075, 499] on h4 "Border" at bounding box center [1191, 497] width 257 height 36
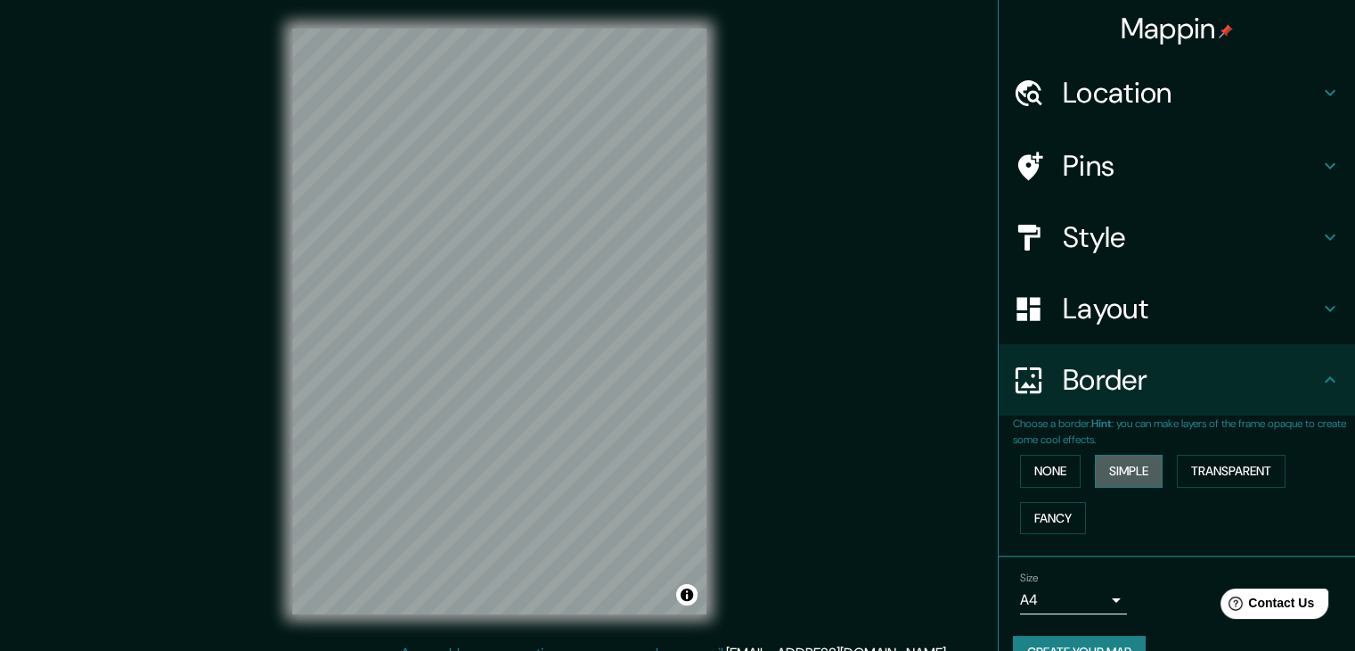
click at [1130, 485] on button "Simple" at bounding box center [1129, 470] width 68 height 33
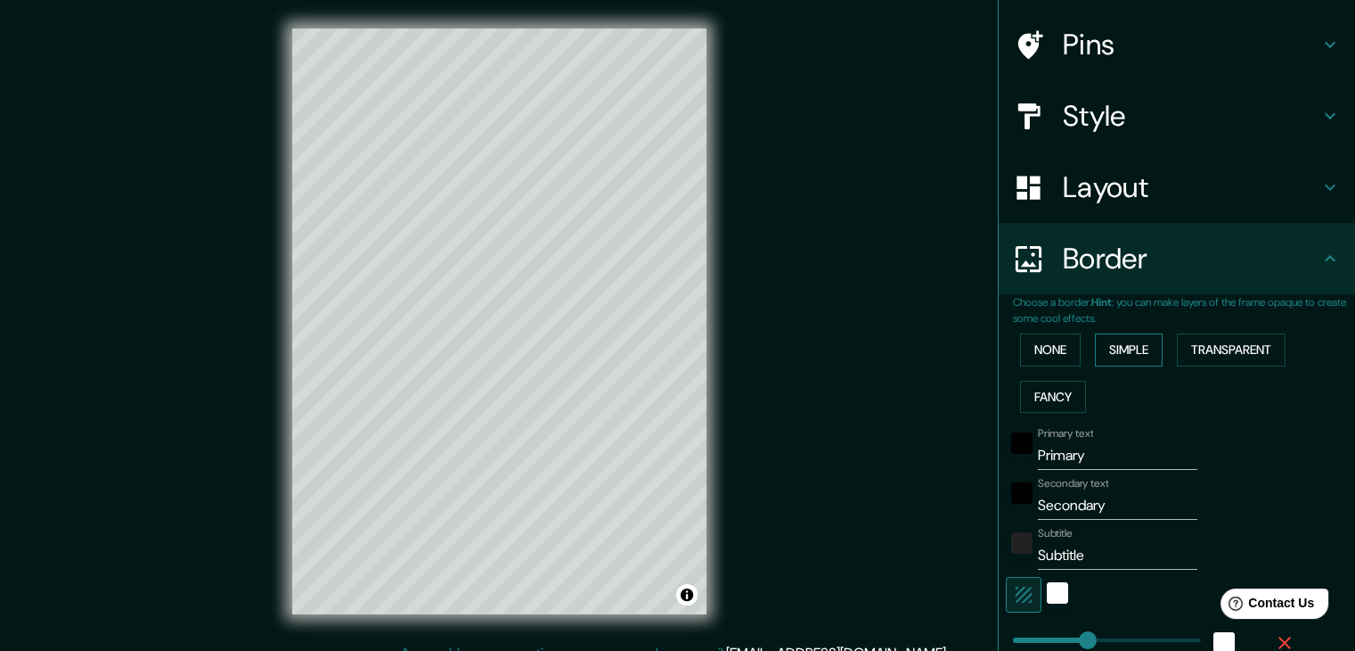
scroll to position [131, 0]
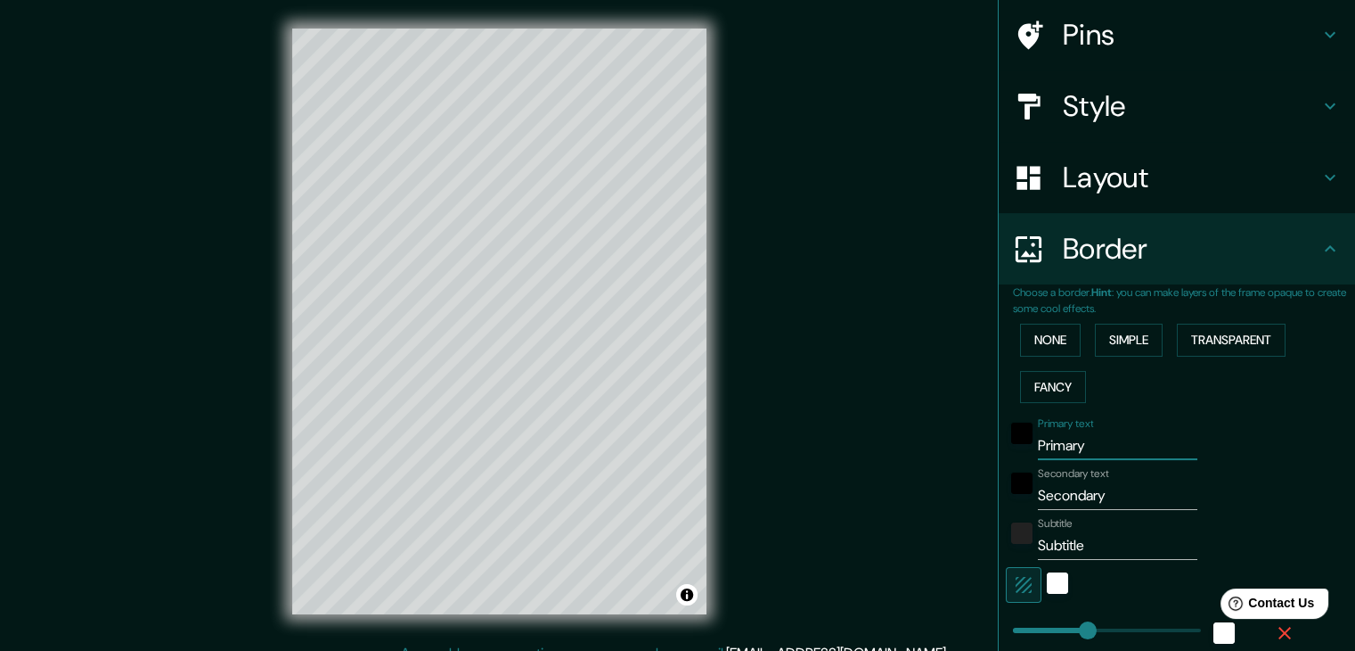
drag, startPoint x: 1098, startPoint y: 446, endPoint x: 905, endPoint y: 457, distance: 193.7
click at [905, 457] on div "Mappin Location Brisbane, Queensland, Austrália Pins Style Layout Border Choose…" at bounding box center [677, 335] width 1355 height 671
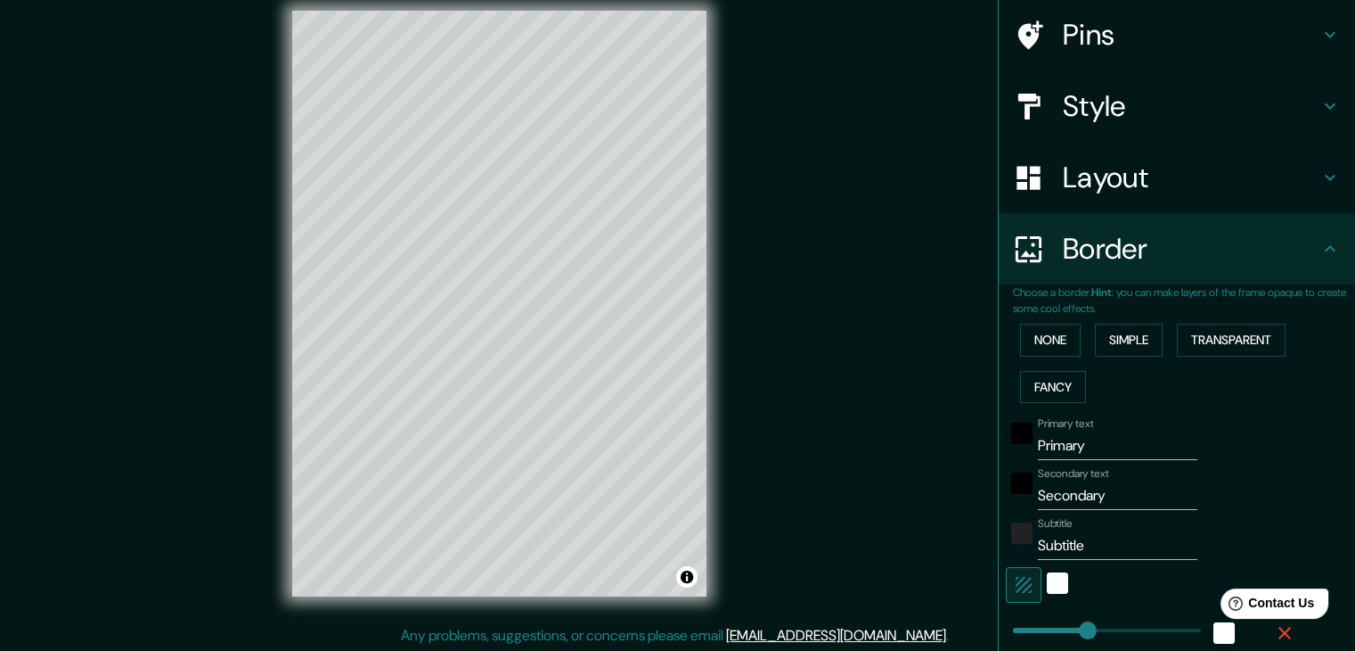
scroll to position [20, 0]
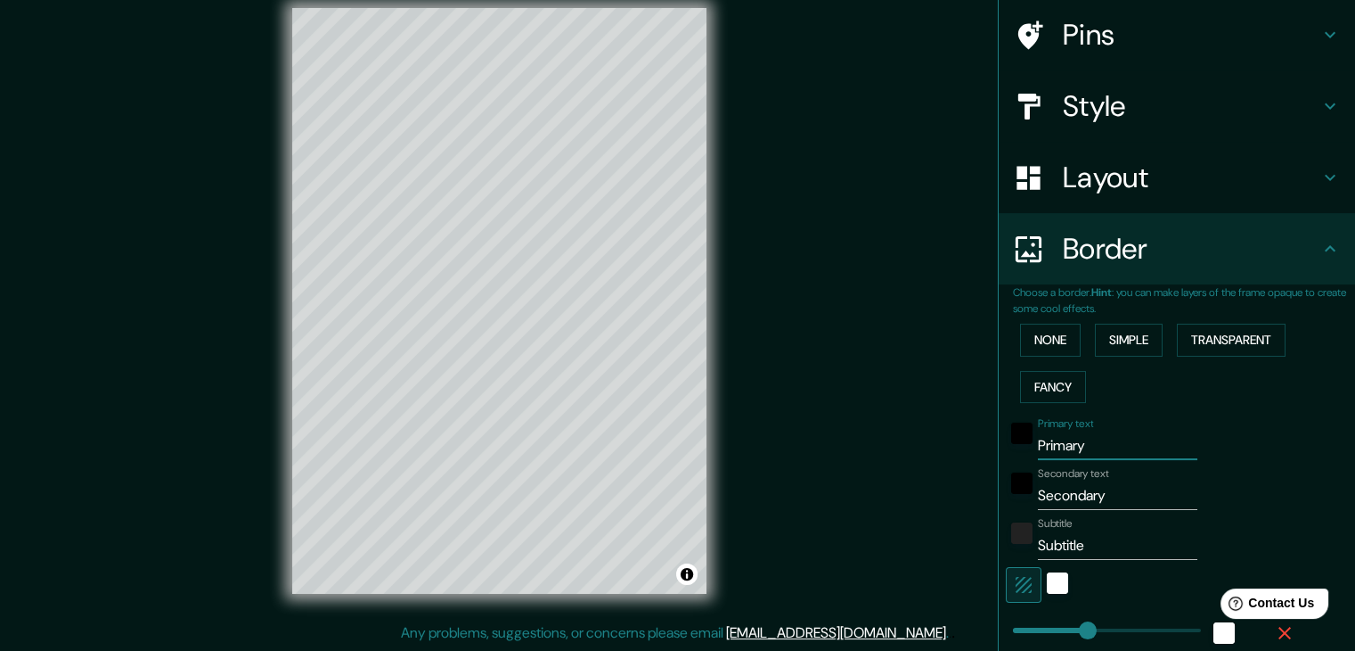
drag, startPoint x: 1068, startPoint y: 444, endPoint x: 1003, endPoint y: 447, distance: 64.3
click at [1006, 447] on div "Primary text Primary" at bounding box center [1152, 438] width 292 height 43
type input "y"
type input "37"
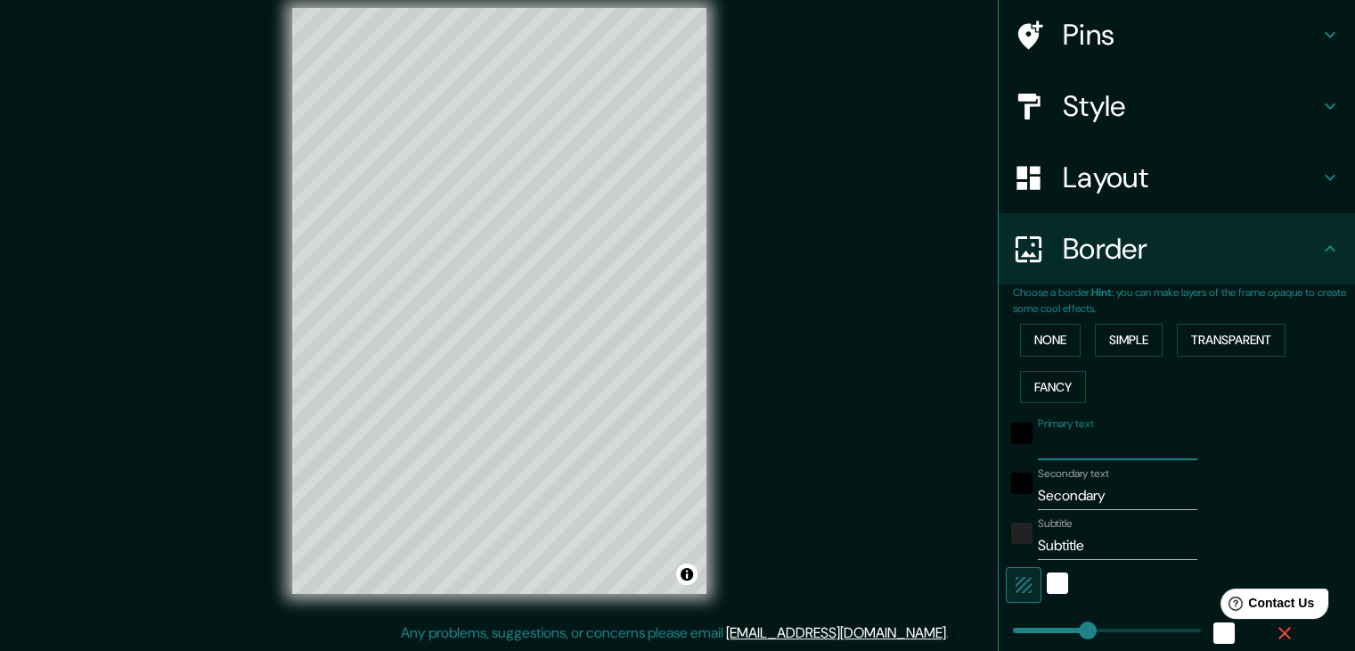
type input "37"
drag, startPoint x: 1103, startPoint y: 500, endPoint x: 1008, endPoint y: 494, distance: 95.6
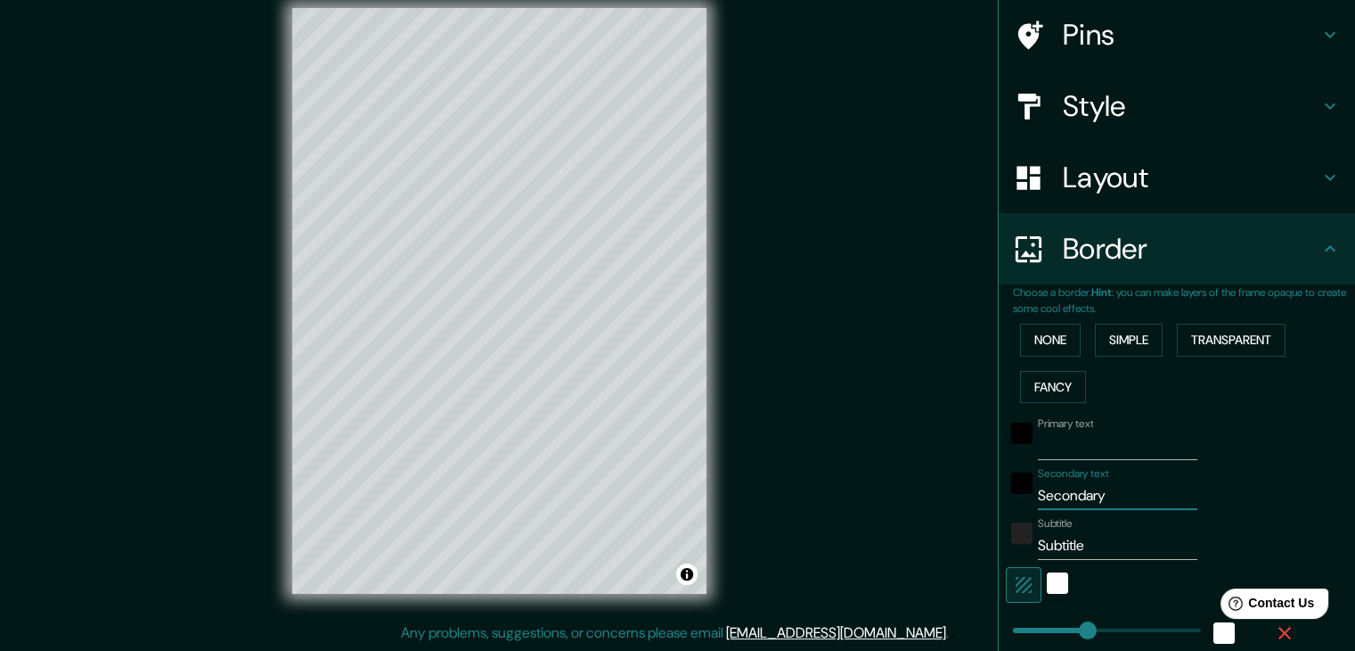
click at [1008, 494] on div "Secondary text Secondary" at bounding box center [1152, 488] width 292 height 43
type input "37"
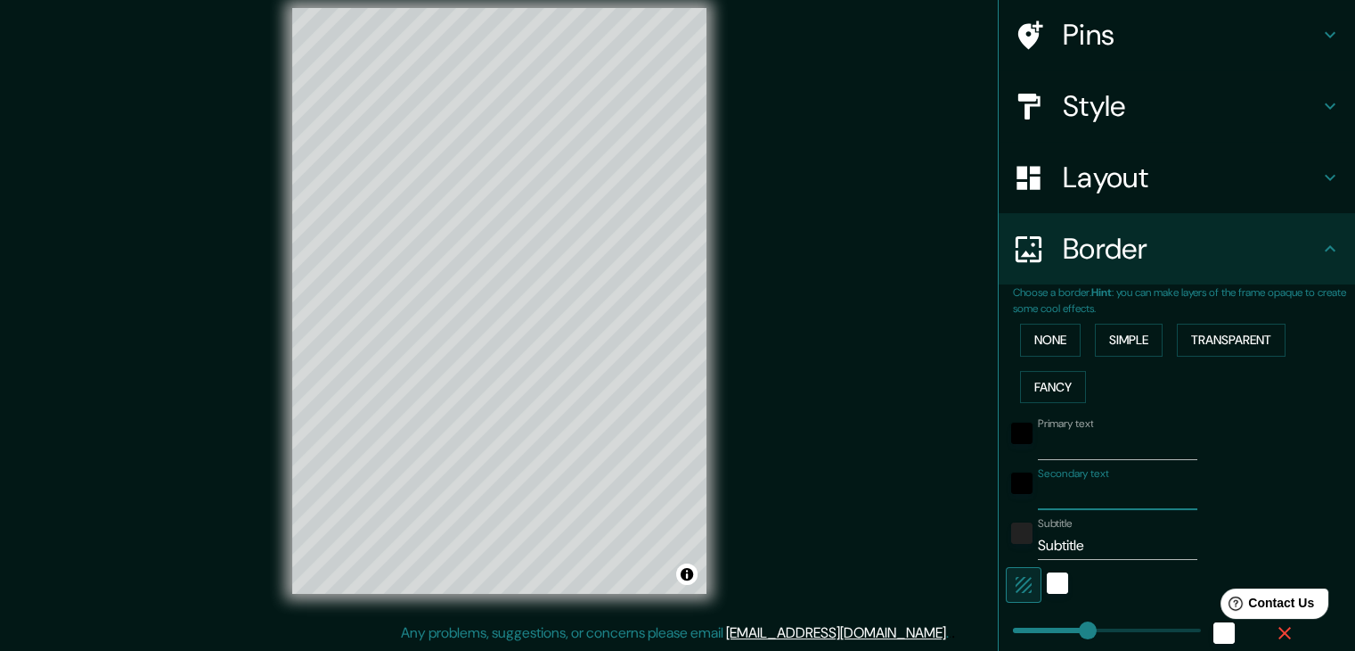
type input "37"
drag, startPoint x: 1091, startPoint y: 546, endPoint x: 965, endPoint y: 543, distance: 125.7
click at [965, 543] on div "Mappin Location Brisbane, Queensland, Austrália Pins Style Layout Border Choose…" at bounding box center [677, 315] width 1355 height 671
type input "37"
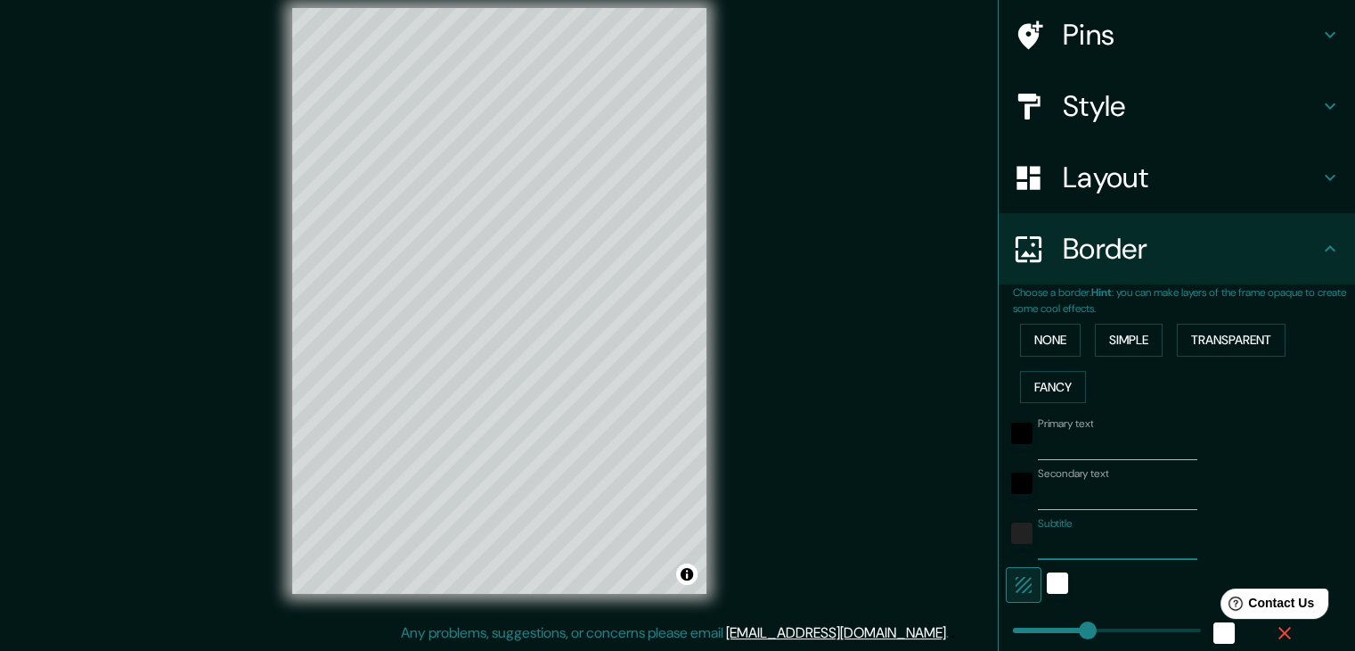
type input "37"
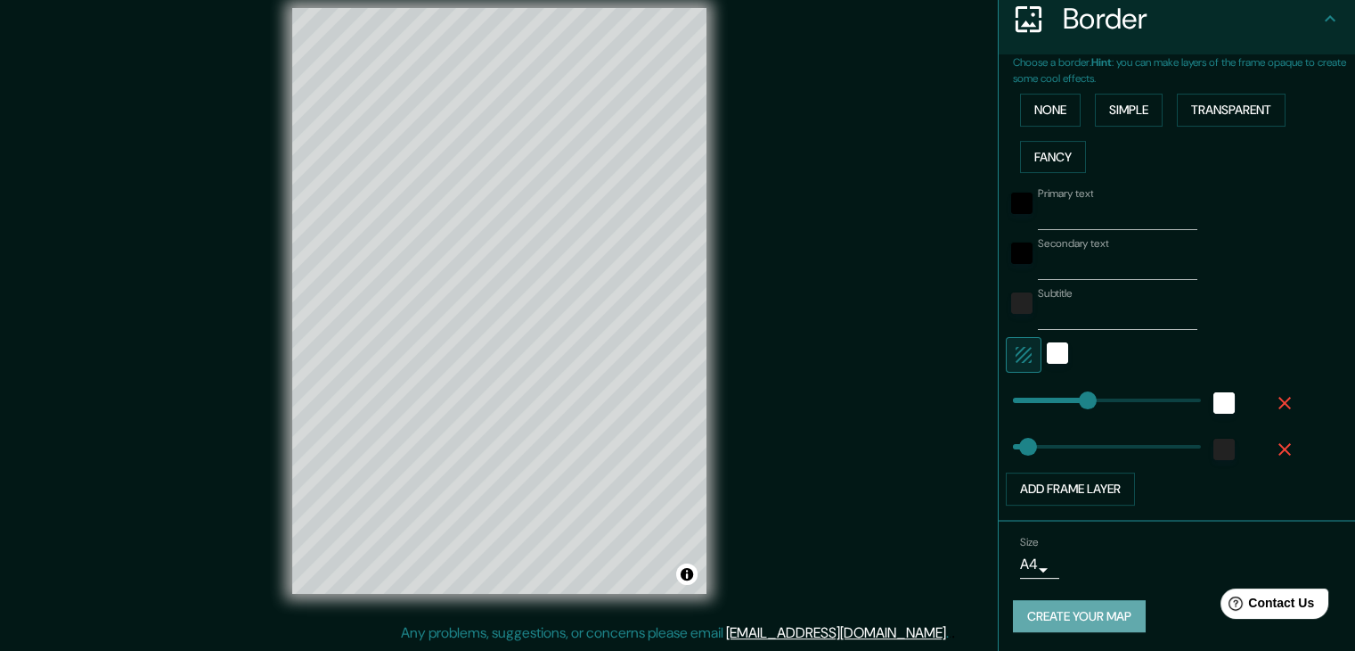
click at [1085, 608] on button "Create your map" at bounding box center [1079, 616] width 133 height 33
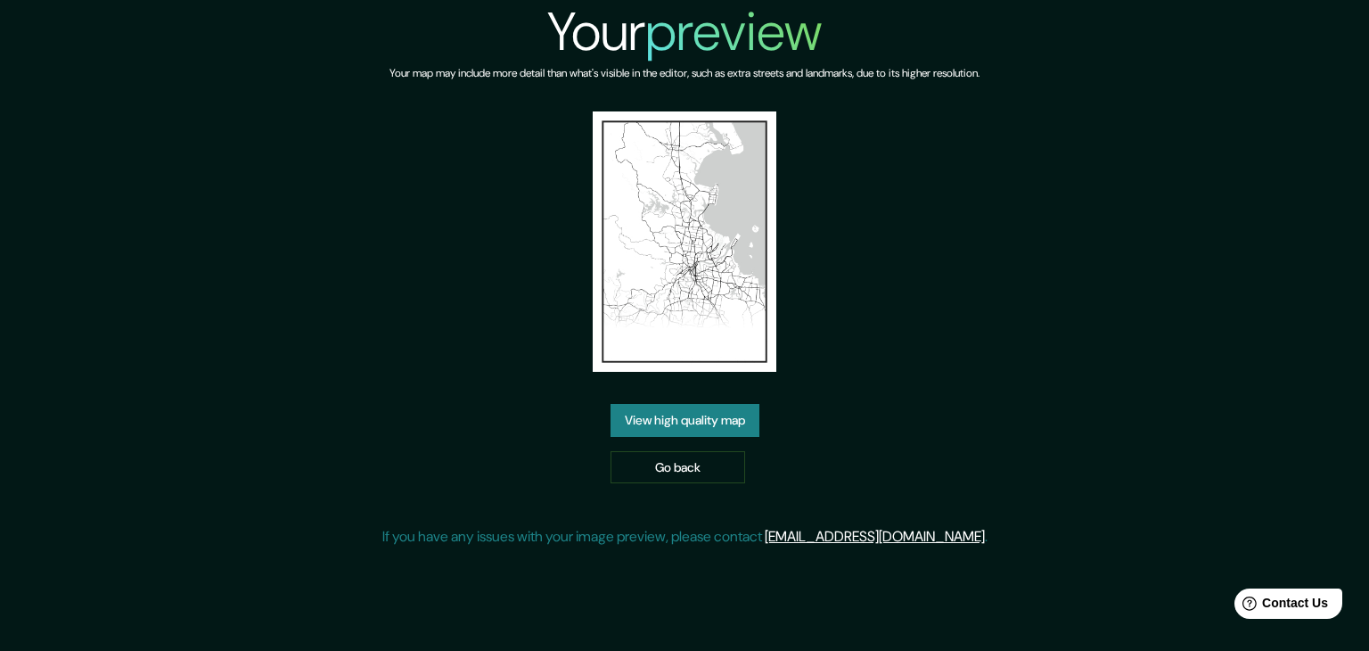
click at [700, 406] on link "View high quality map" at bounding box center [684, 420] width 149 height 33
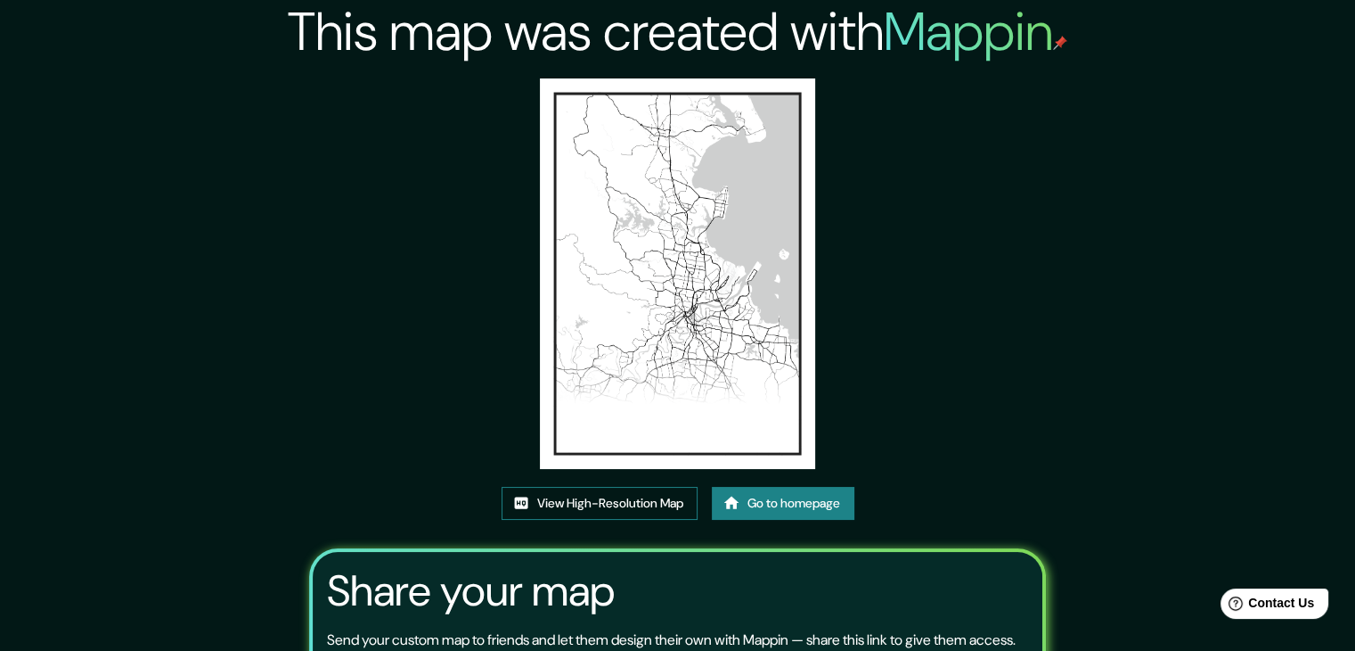
click at [638, 510] on link "View High-Resolution Map" at bounding box center [600, 503] width 196 height 33
click at [766, 502] on link "Go to homepage" at bounding box center [783, 503] width 143 height 33
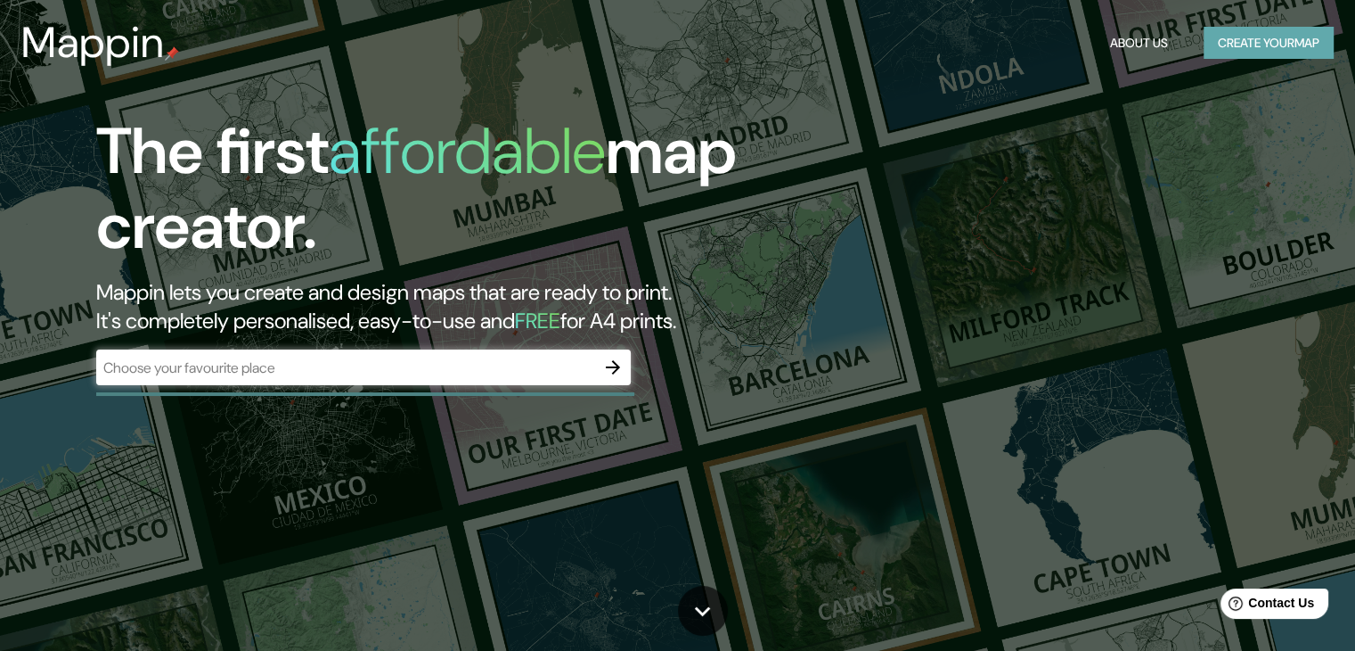
click at [1257, 27] on button "Create your map" at bounding box center [1269, 43] width 130 height 33
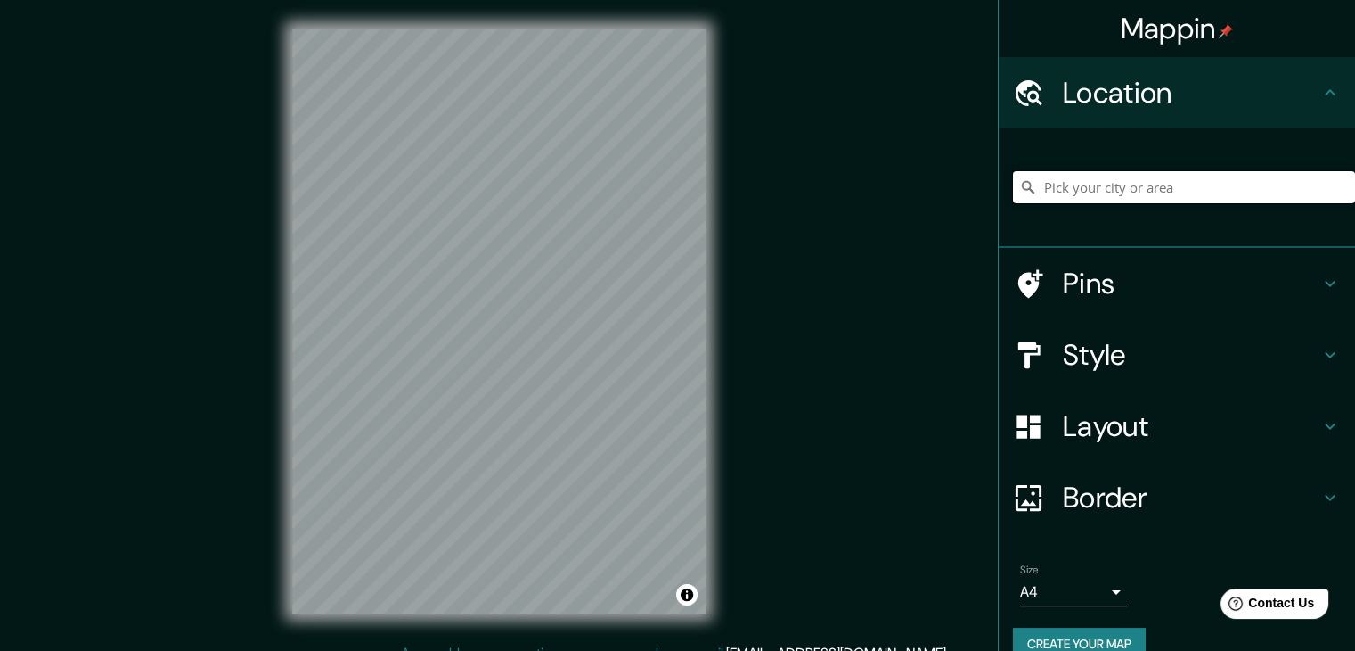
click at [1075, 197] on input "Pick your city or area" at bounding box center [1184, 187] width 342 height 32
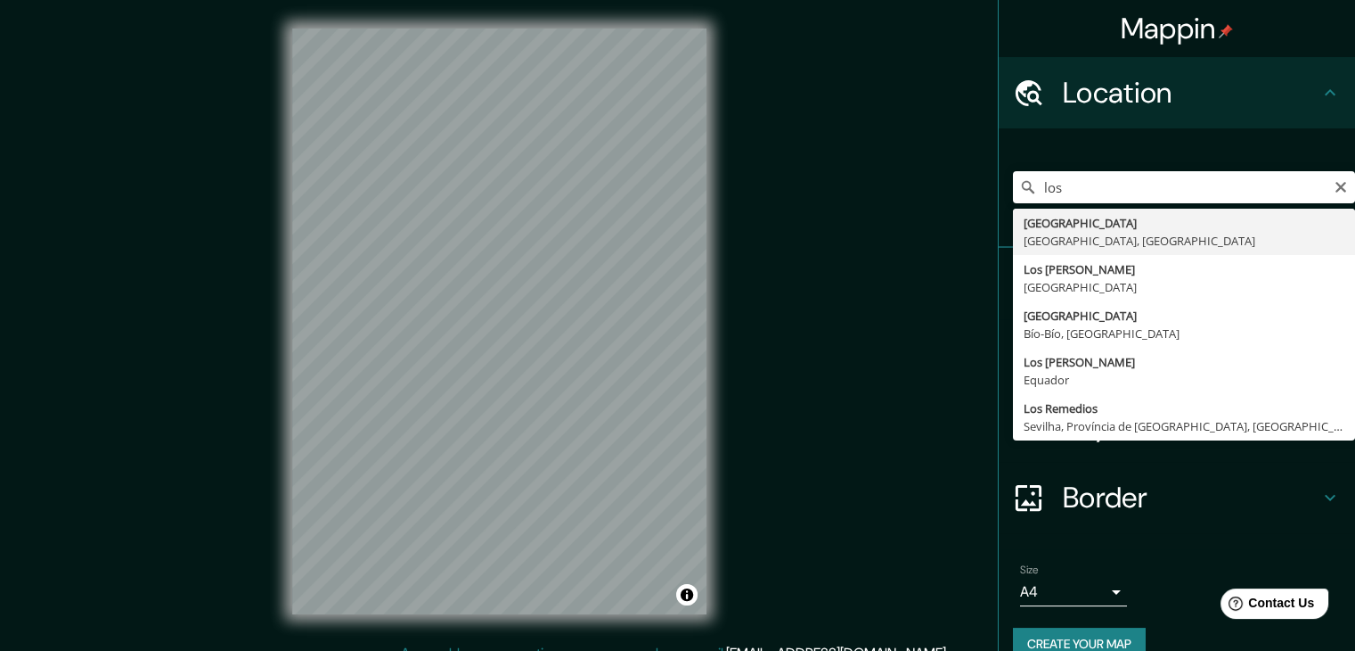
type input "Los Angeles, Califórnia, Estados Unidos"
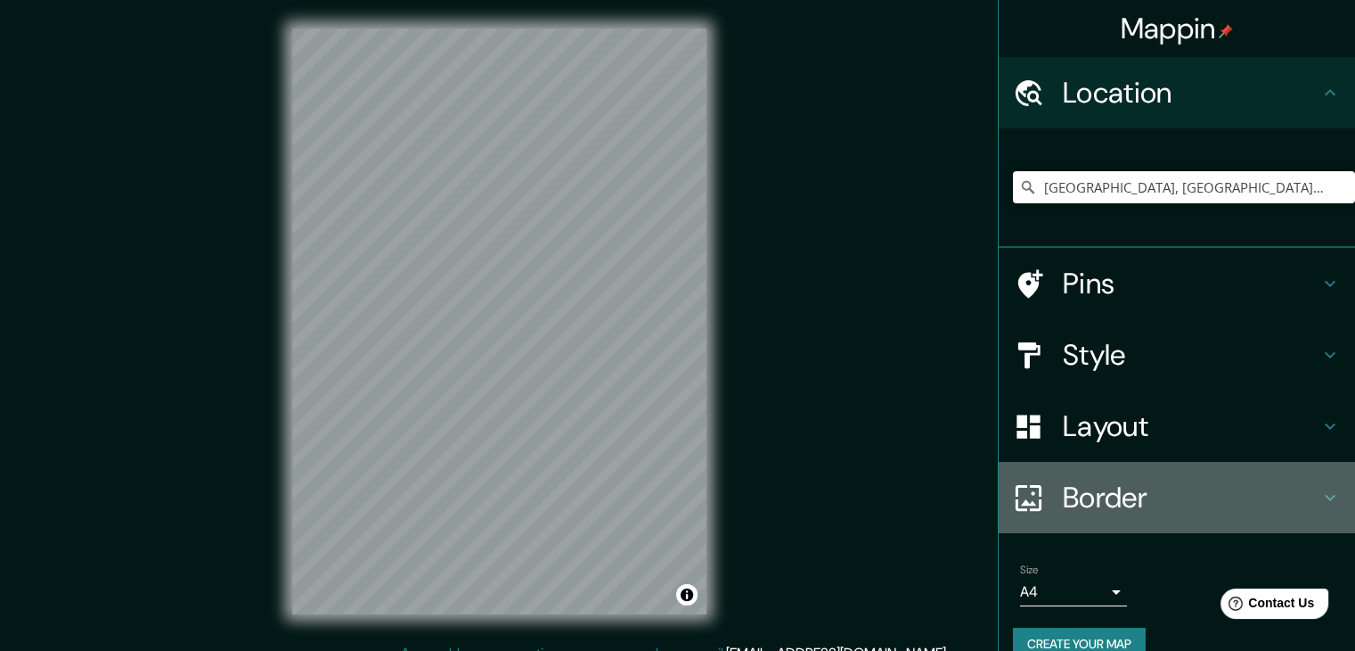
click at [1085, 496] on h4 "Border" at bounding box center [1191, 497] width 257 height 36
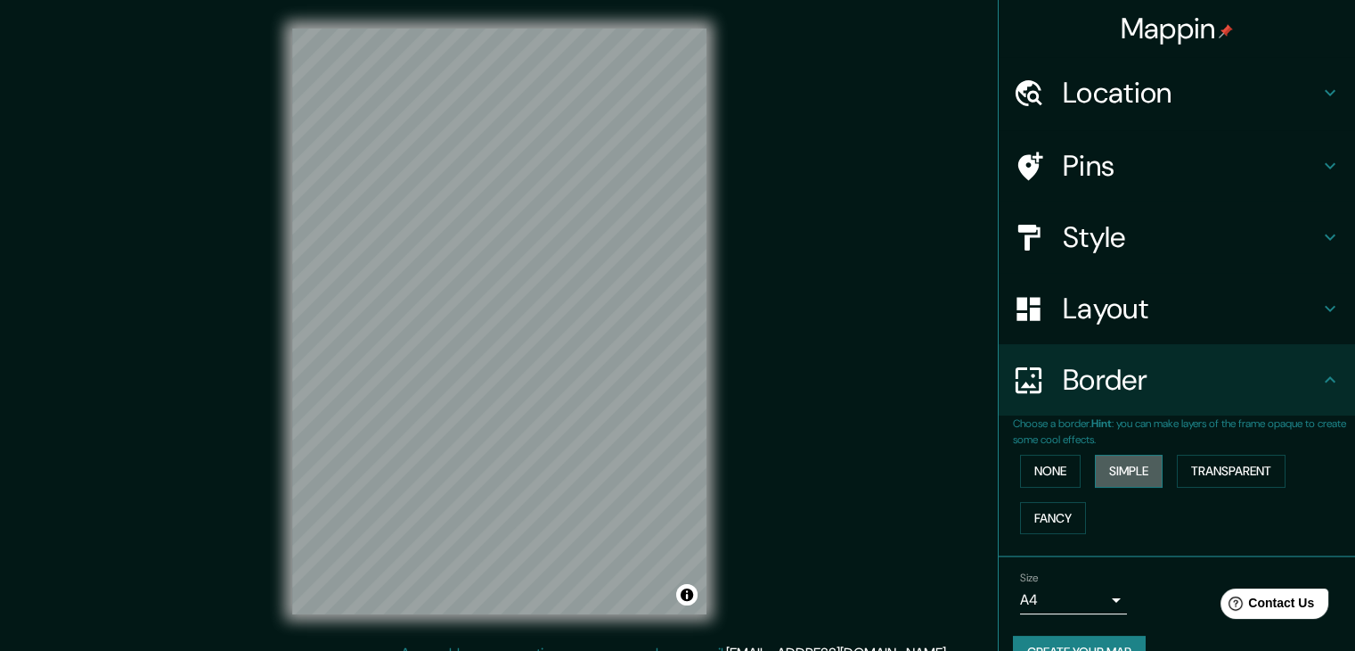
click at [1121, 466] on button "Simple" at bounding box center [1129, 470] width 68 height 33
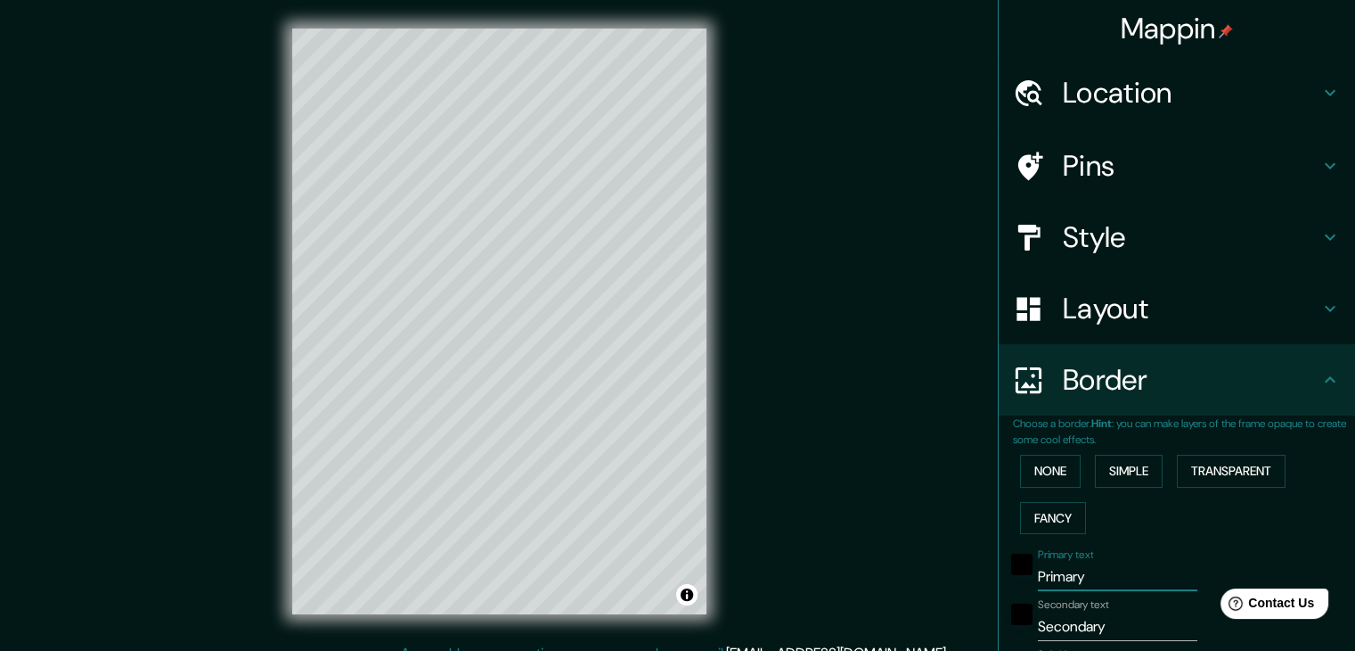
drag, startPoint x: 1083, startPoint y: 585, endPoint x: 954, endPoint y: 584, distance: 129.2
click at [954, 584] on div "Mappin Location Los Angeles, Califórnia, Estados Unidos Pins Style Layout Borde…" at bounding box center [677, 335] width 1355 height 671
type input "37"
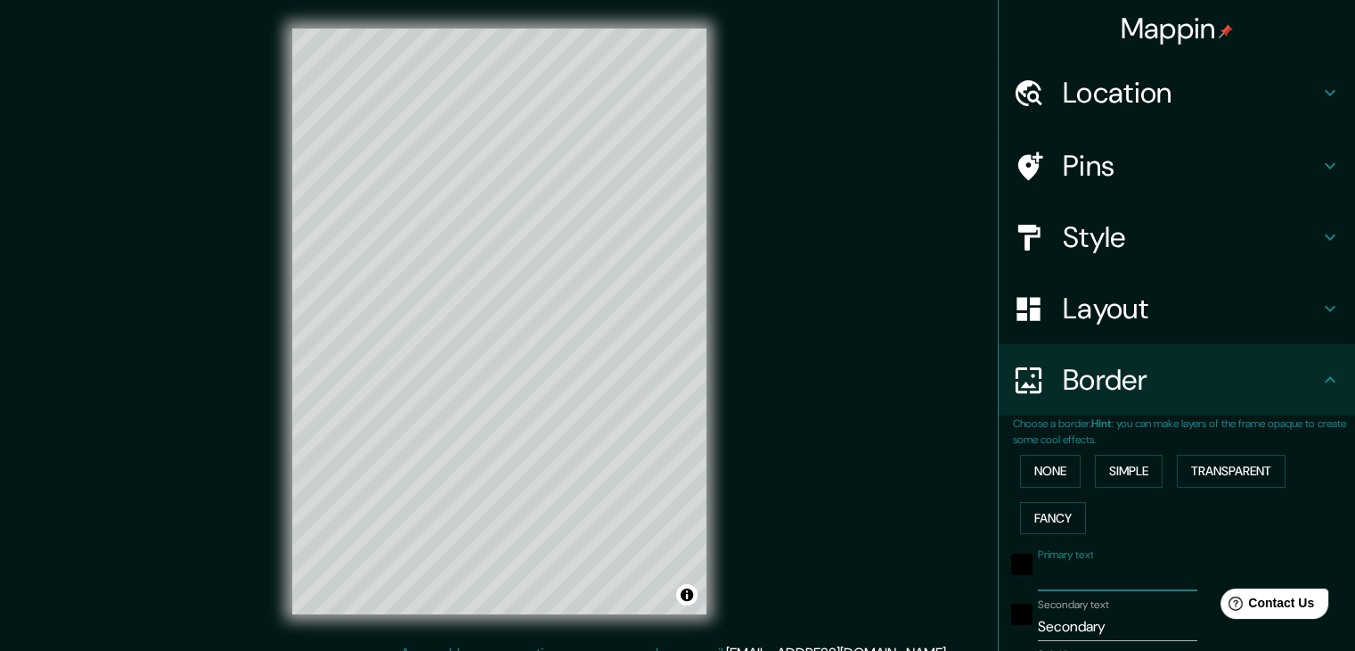
type input "37"
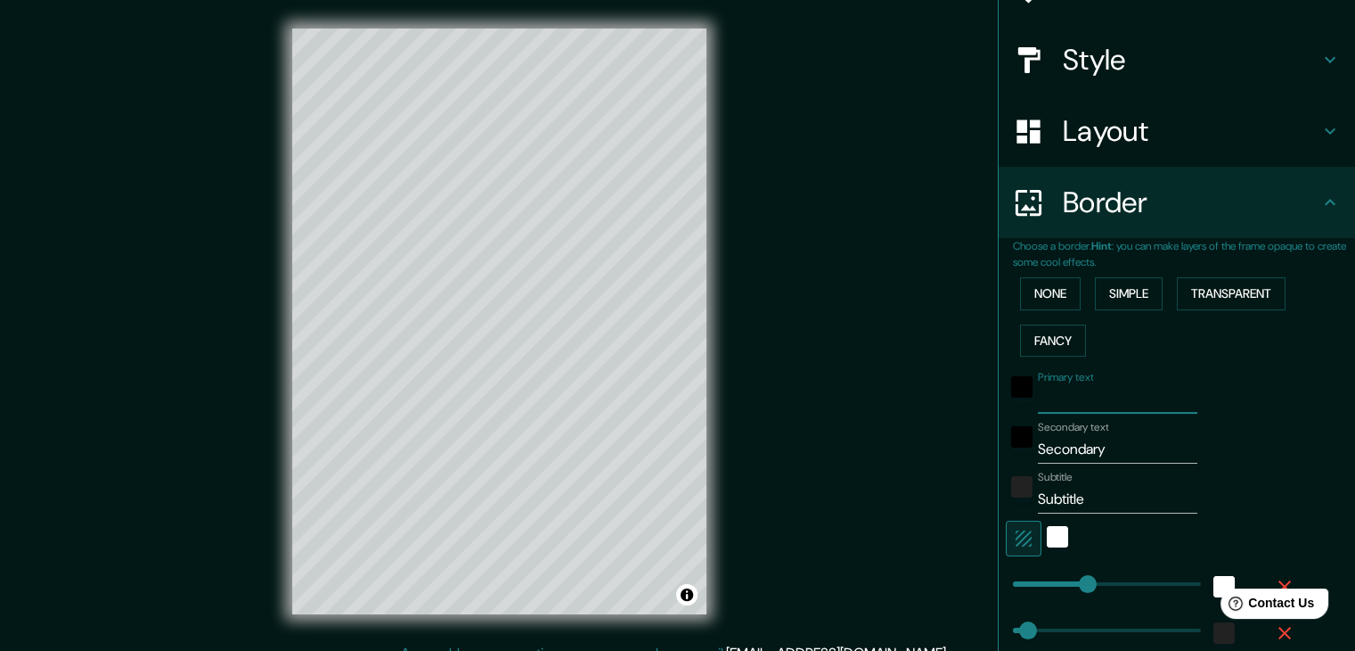
scroll to position [178, 0]
drag, startPoint x: 1105, startPoint y: 443, endPoint x: 960, endPoint y: 444, distance: 145.3
click at [960, 444] on div "Mappin Location Los Angeles, Califórnia, Estados Unidos Pins Style Layout Borde…" at bounding box center [677, 335] width 1355 height 671
type input "37"
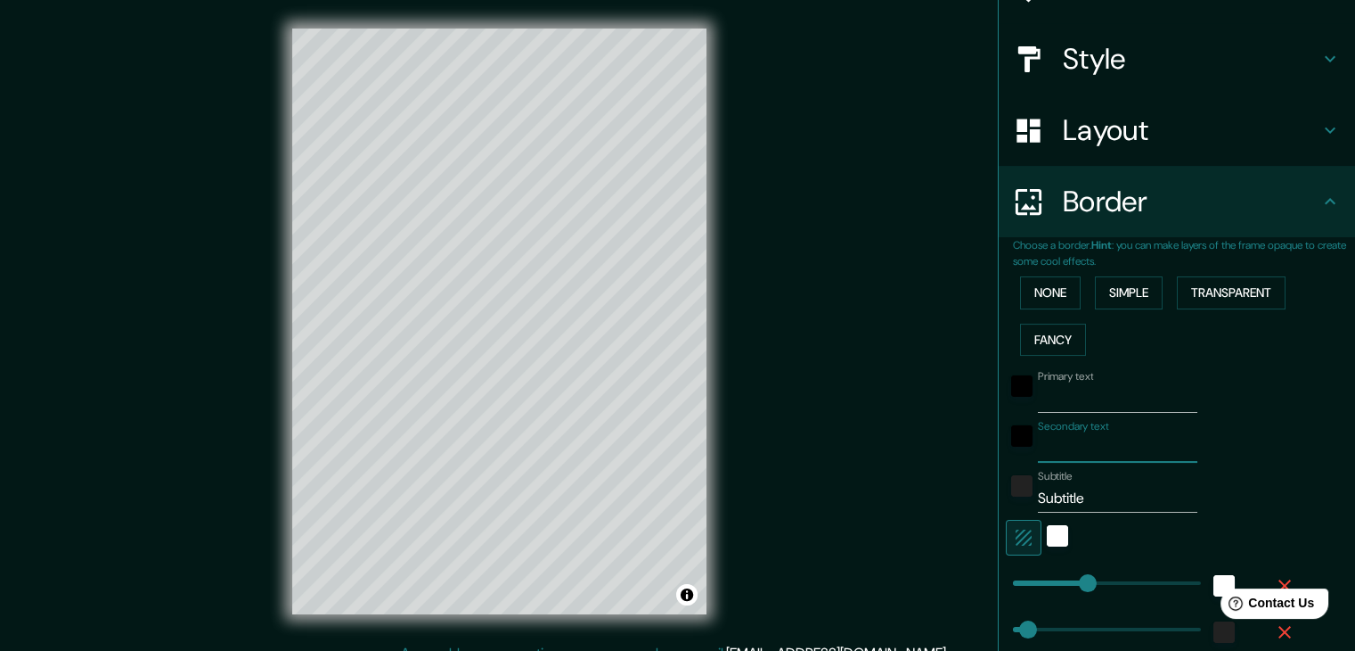
type input "37"
drag, startPoint x: 1027, startPoint y: 489, endPoint x: 938, endPoint y: 476, distance: 90.1
click at [938, 476] on div "Mappin Location Los Angeles, Califórnia, Estados Unidos Pins Style Layout Borde…" at bounding box center [677, 335] width 1355 height 671
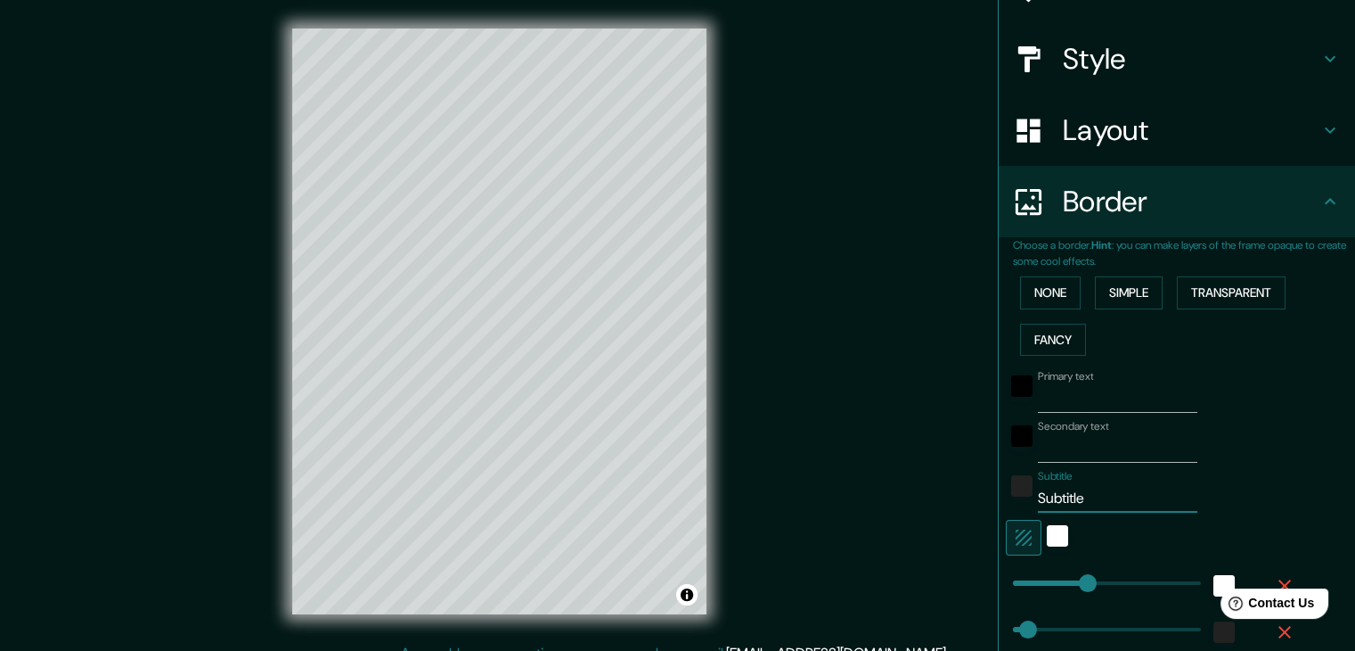
type input "37"
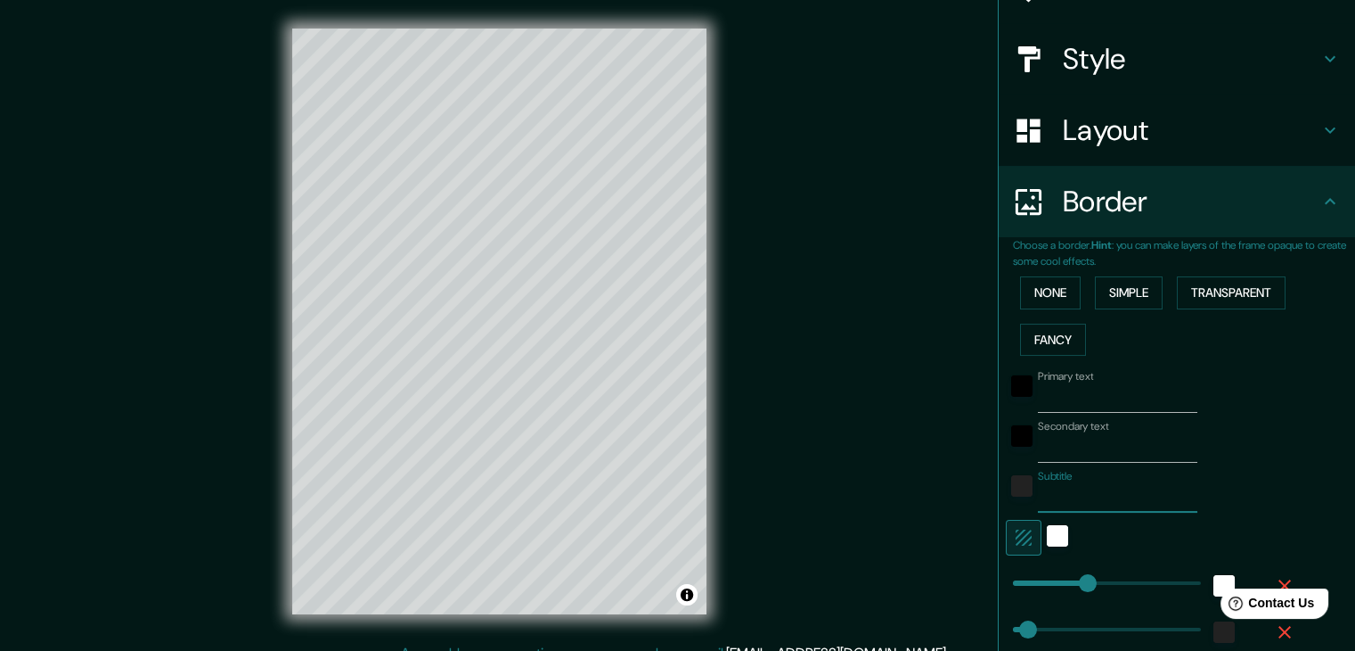
type input "37"
click at [1016, 536] on icon "button" at bounding box center [1024, 537] width 16 height 16
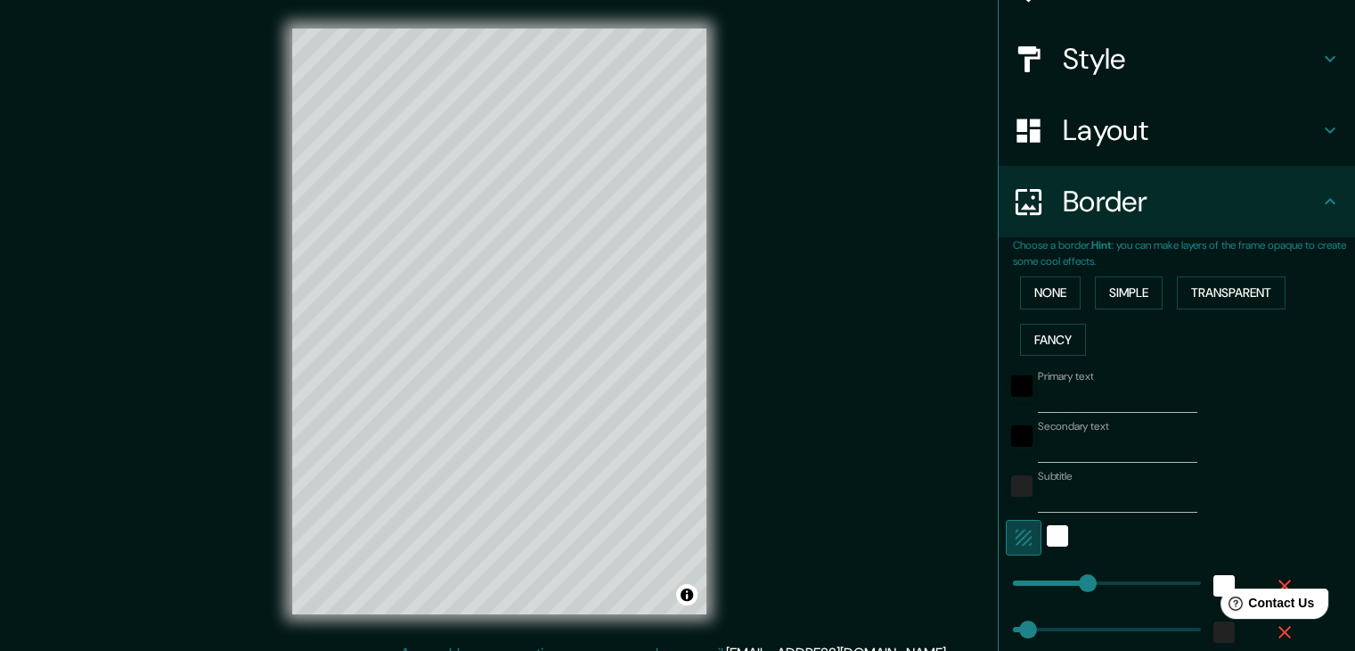
type input "37"
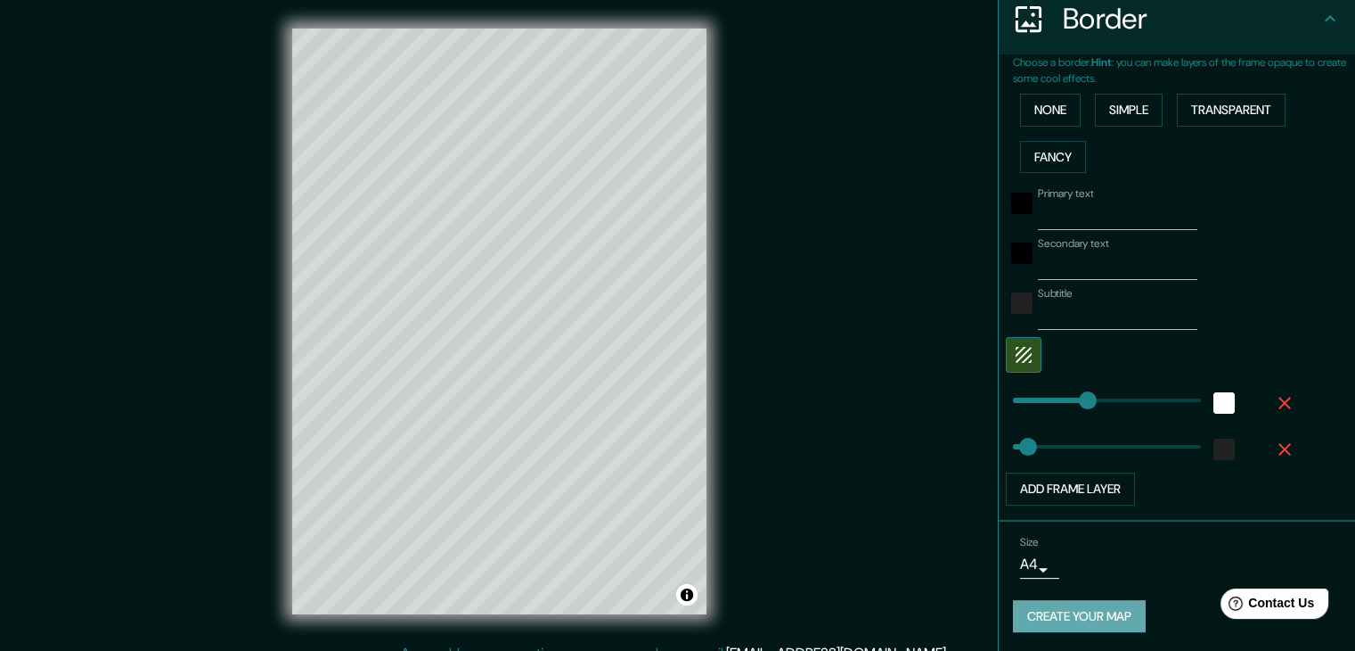
click at [1036, 627] on button "Create your map" at bounding box center [1079, 616] width 133 height 33
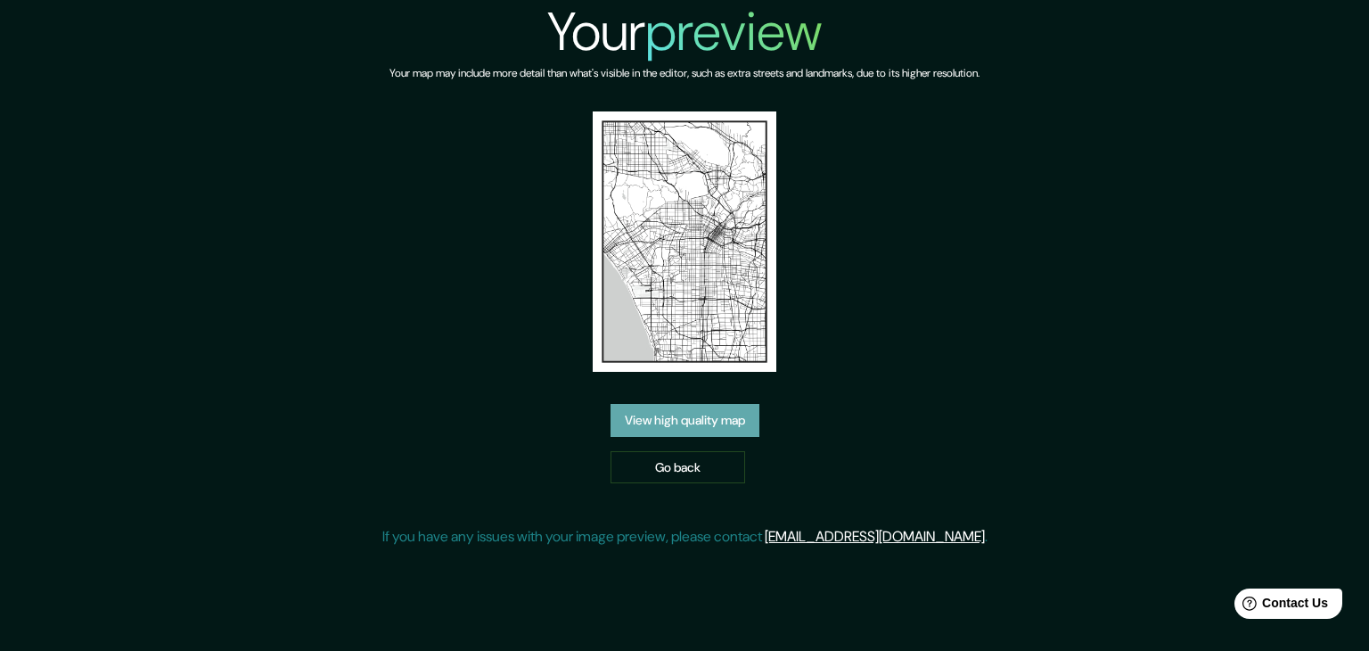
click at [665, 414] on link "View high quality map" at bounding box center [684, 420] width 149 height 33
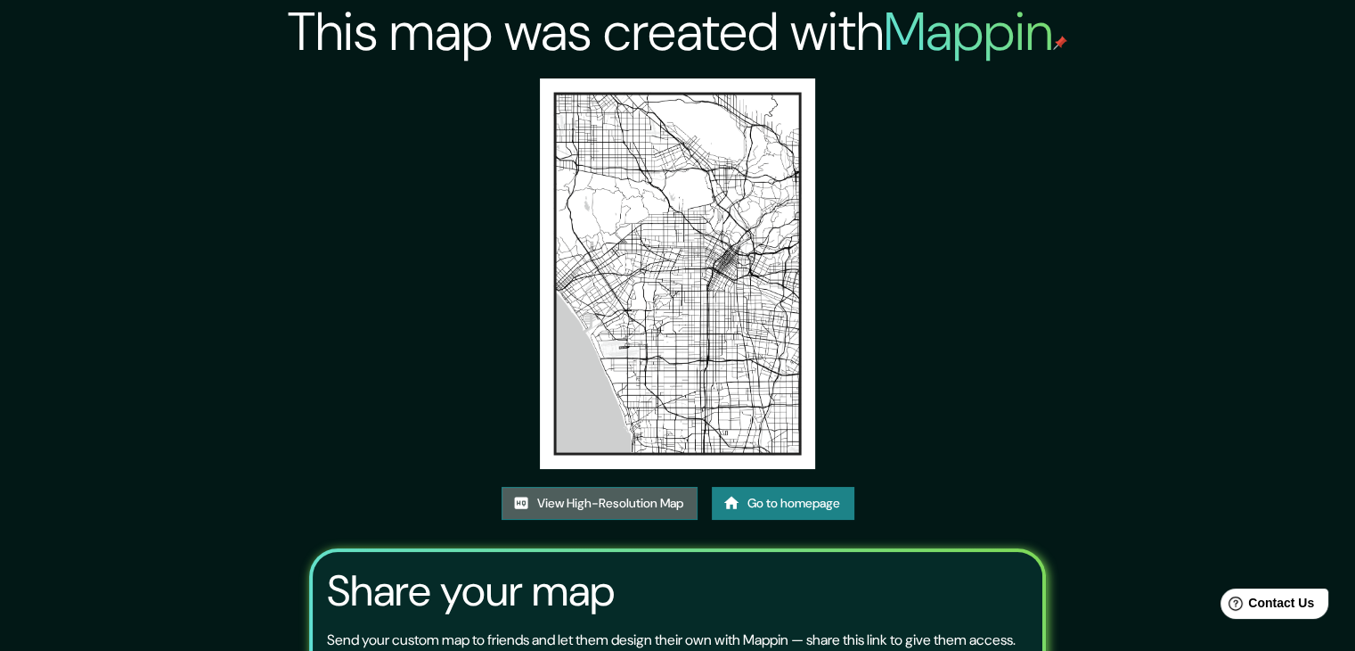
click at [617, 487] on link "View High-Resolution Map" at bounding box center [600, 503] width 196 height 33
